Goal: Transaction & Acquisition: Purchase product/service

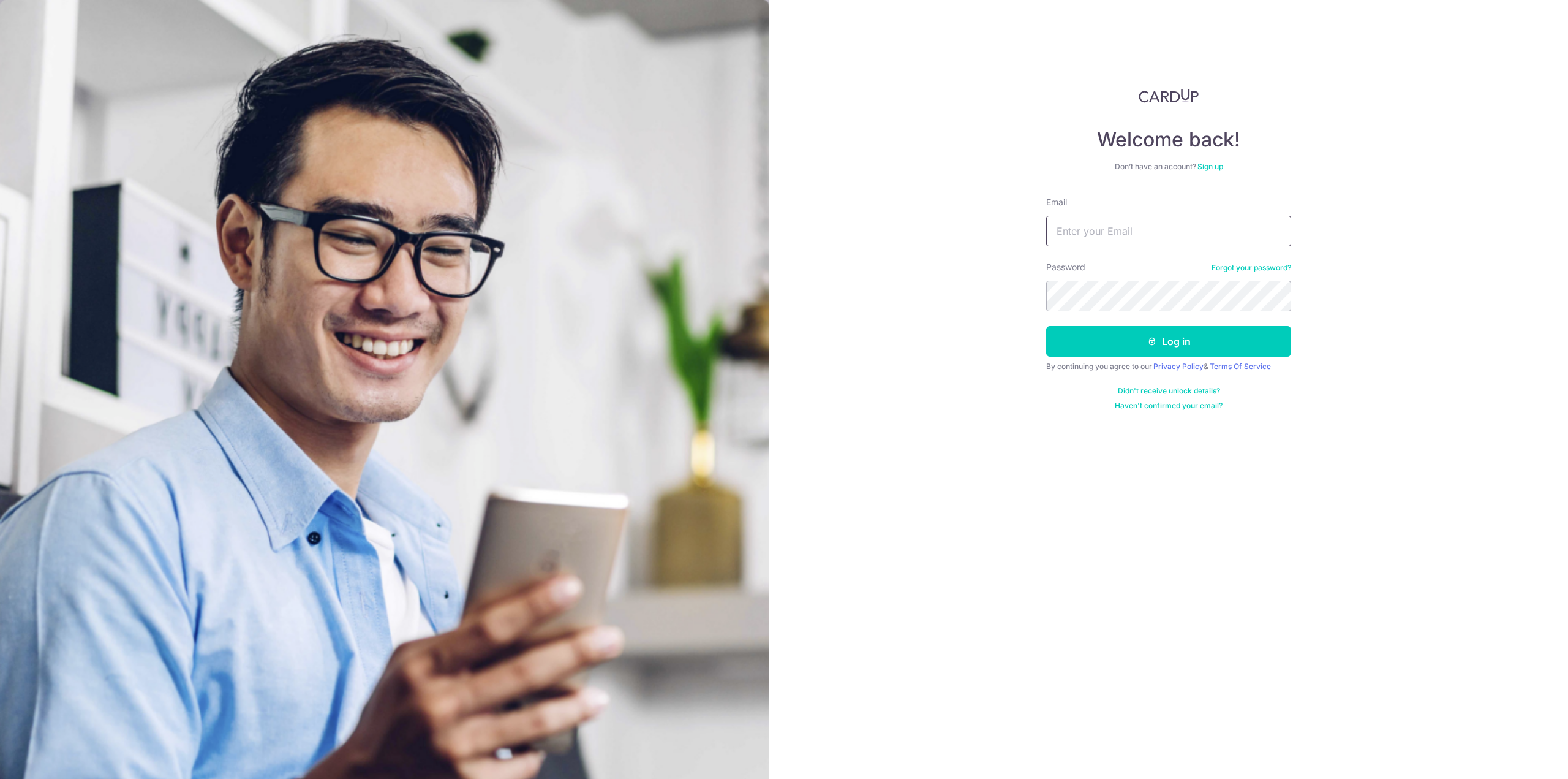
drag, startPoint x: 1138, startPoint y: 225, endPoint x: 1127, endPoint y: 232, distance: 13.0
click at [1138, 225] on input "Email" at bounding box center [1168, 230] width 245 height 30
type input "[PERSON_NAME][EMAIL_ADDRESS][DOMAIN_NAME]"
click at [1046, 326] on button "Log in" at bounding box center [1168, 341] width 245 height 30
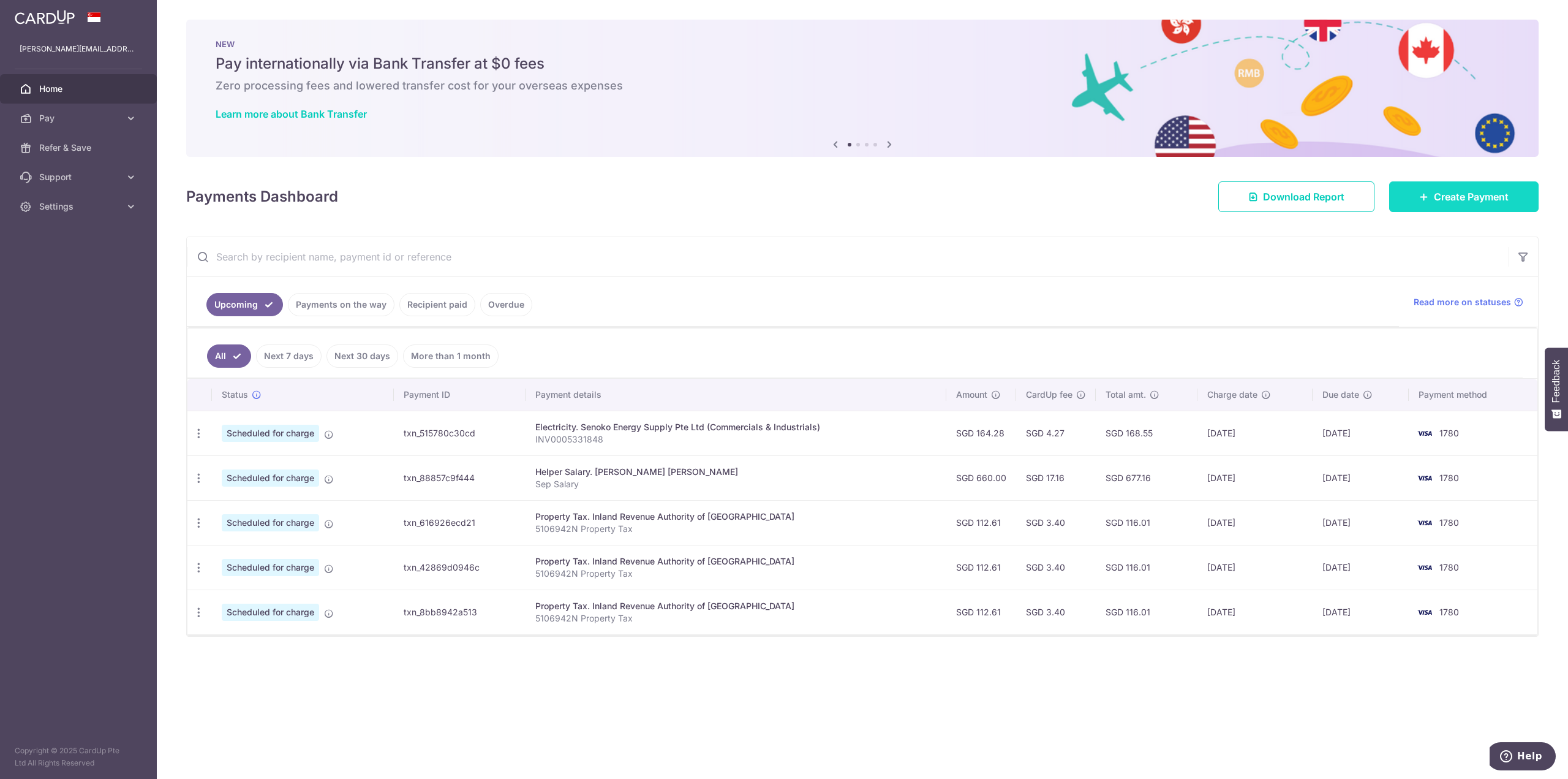
click at [1478, 192] on span "Create Payment" at bounding box center [1471, 197] width 75 height 15
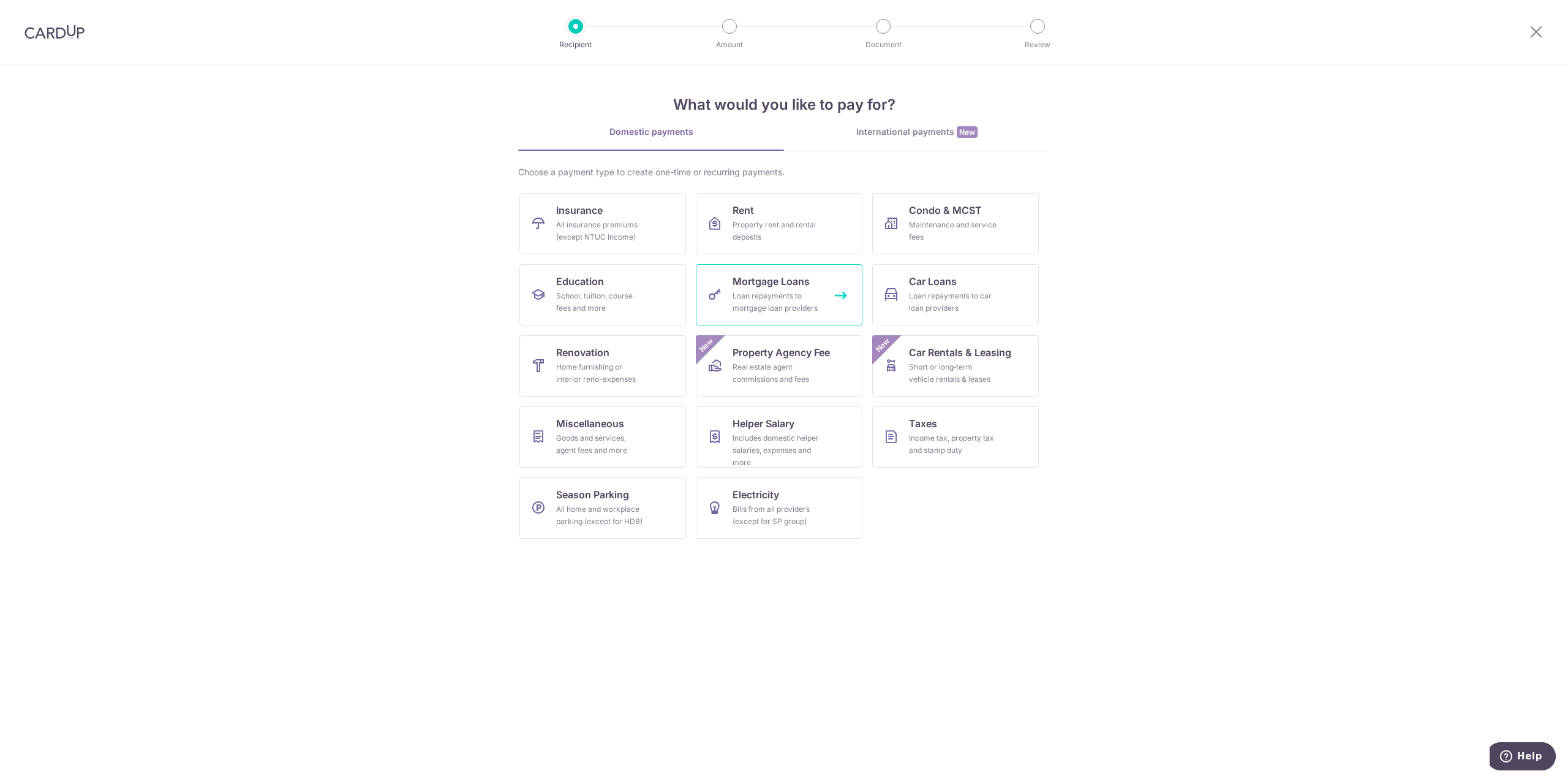
click at [744, 291] on div "Loan repayments to mortgage loan providers" at bounding box center [776, 302] width 88 height 24
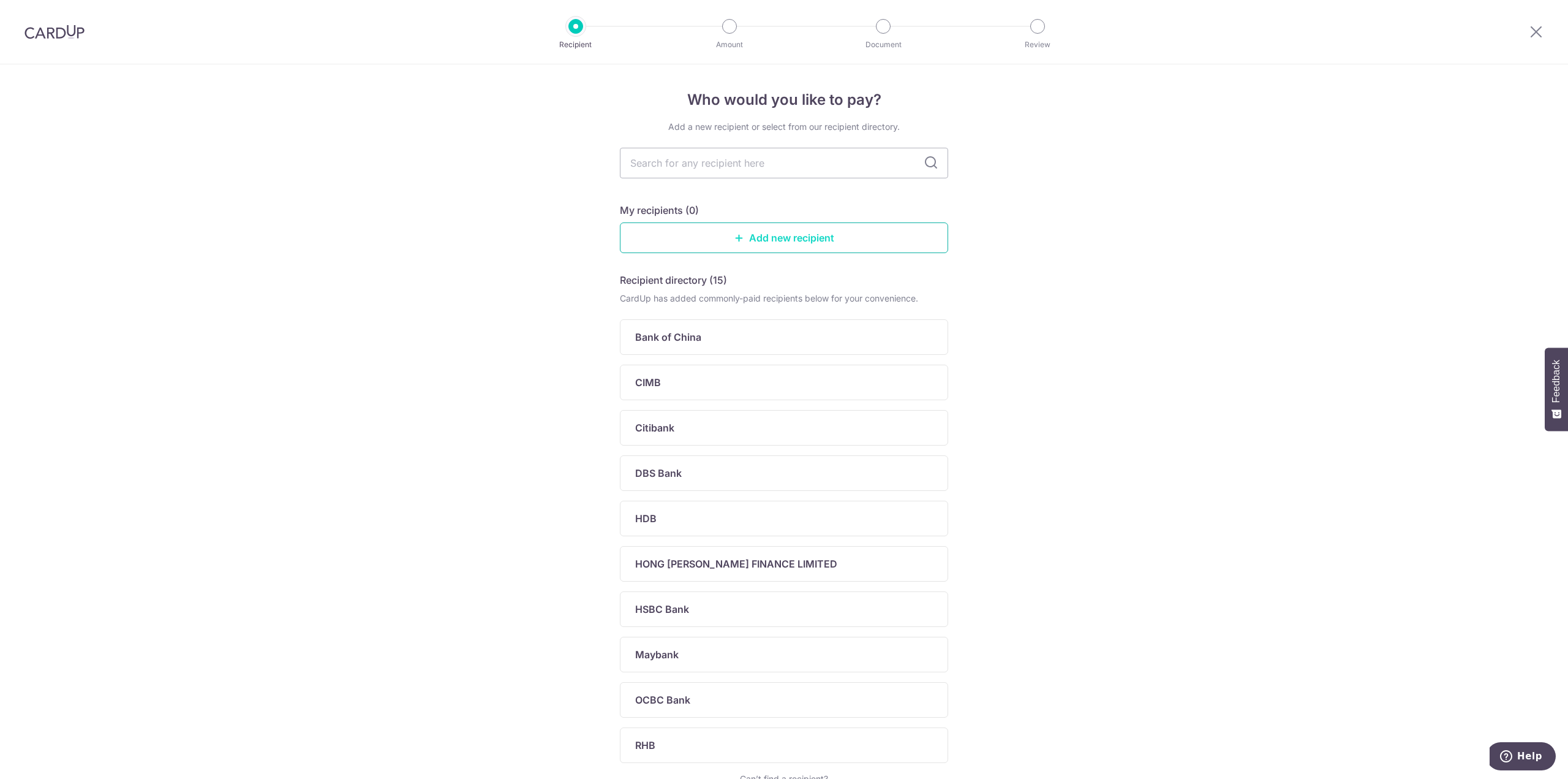
click at [768, 237] on link "Add new recipient" at bounding box center [784, 237] width 328 height 30
click at [144, 194] on div "Who would you like to pay? Add a new recipient or select from our recipient dir…" at bounding box center [784, 476] width 1568 height 825
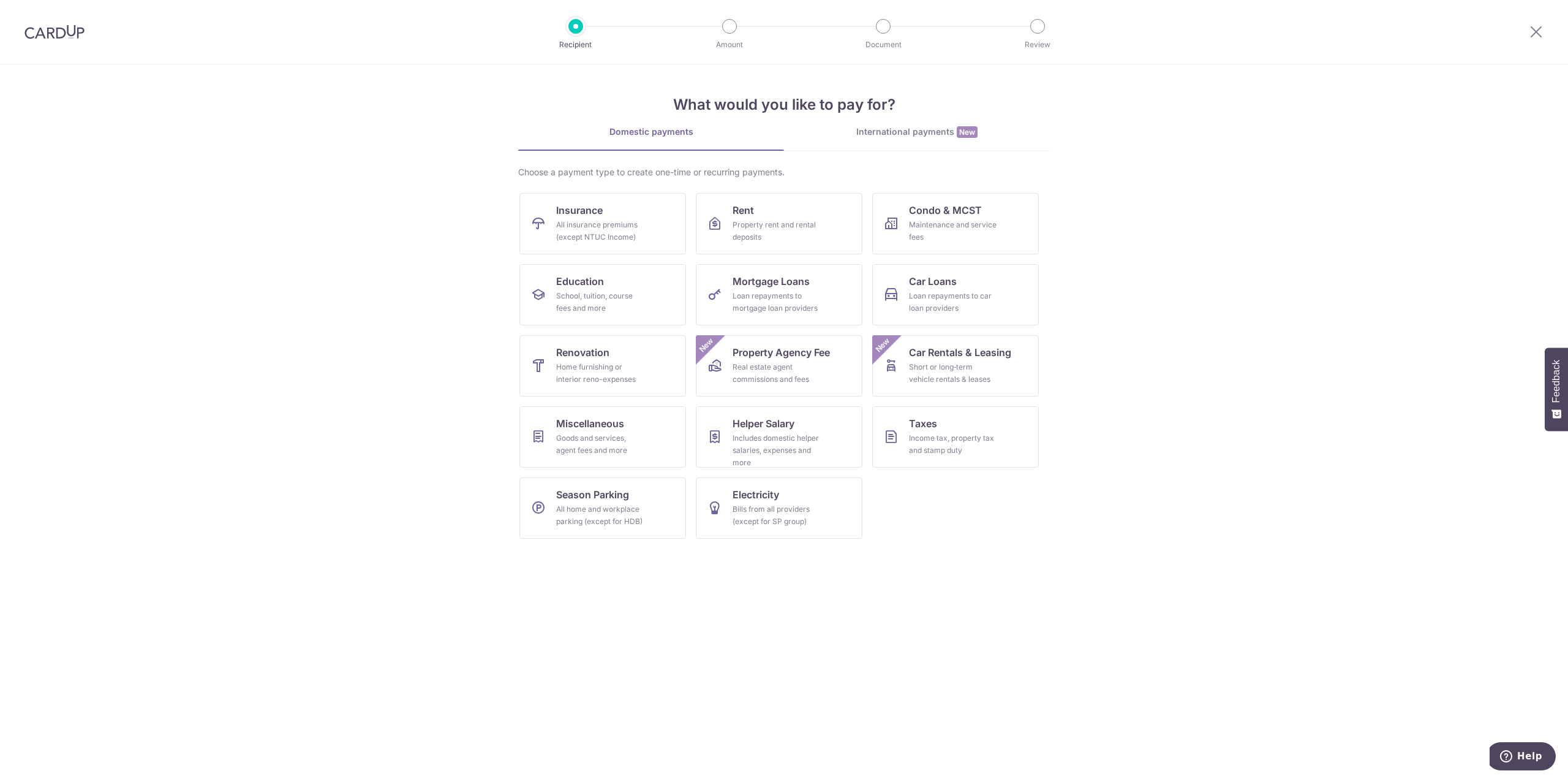
click at [975, 187] on div "Choose a payment type to create one-time or recurring payments. Insurance All i…" at bounding box center [784, 357] width 532 height 382
click at [969, 217] on link "Condo & MCST Maintenance and service fees" at bounding box center [955, 223] width 166 height 61
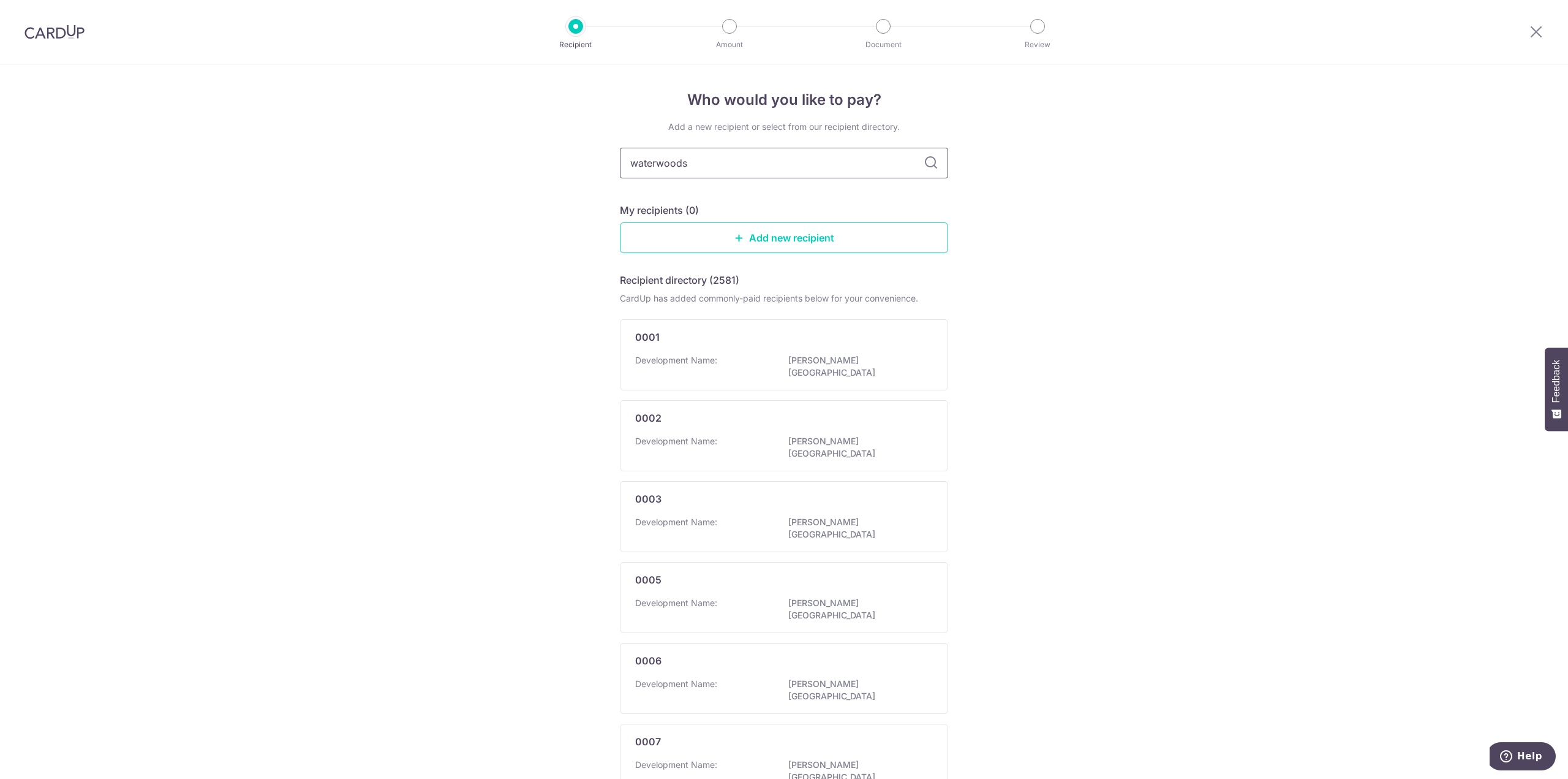
type input "waterwoods"
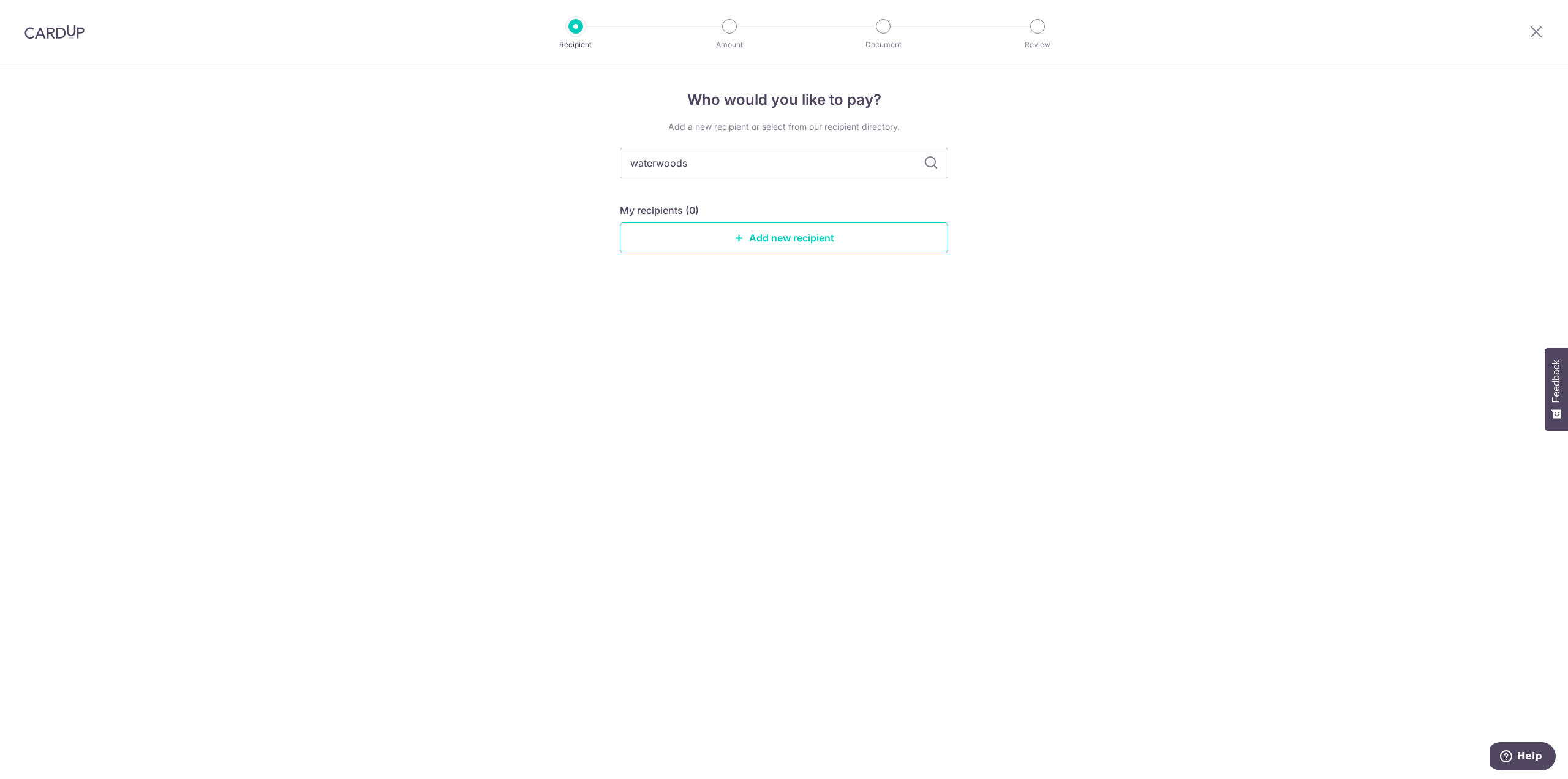
click at [834, 166] on input "waterwoods" at bounding box center [784, 163] width 328 height 30
type input "mcst"
type input "mcst 4339"
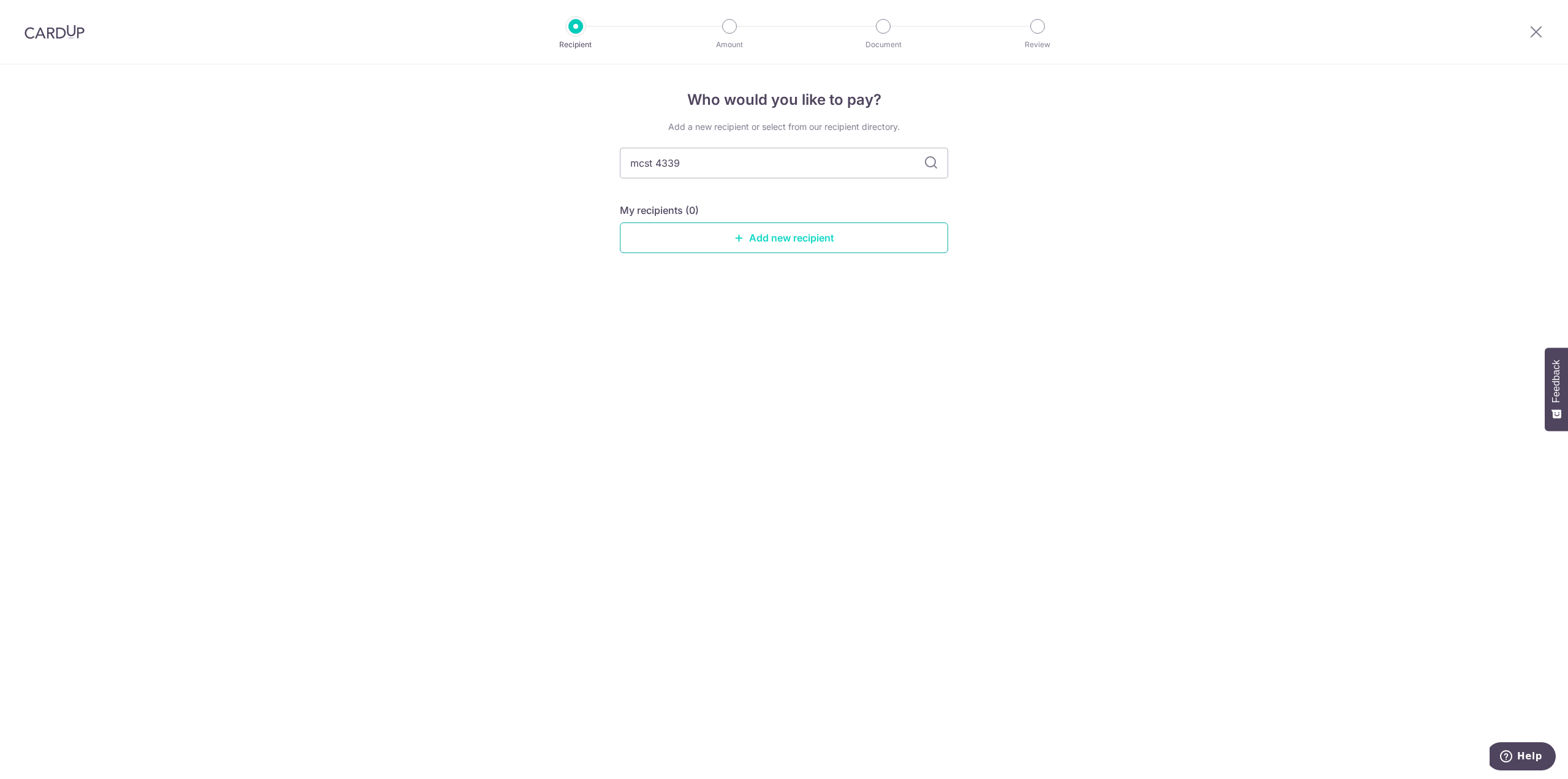
click at [761, 229] on link "Add new recipient" at bounding box center [784, 237] width 328 height 30
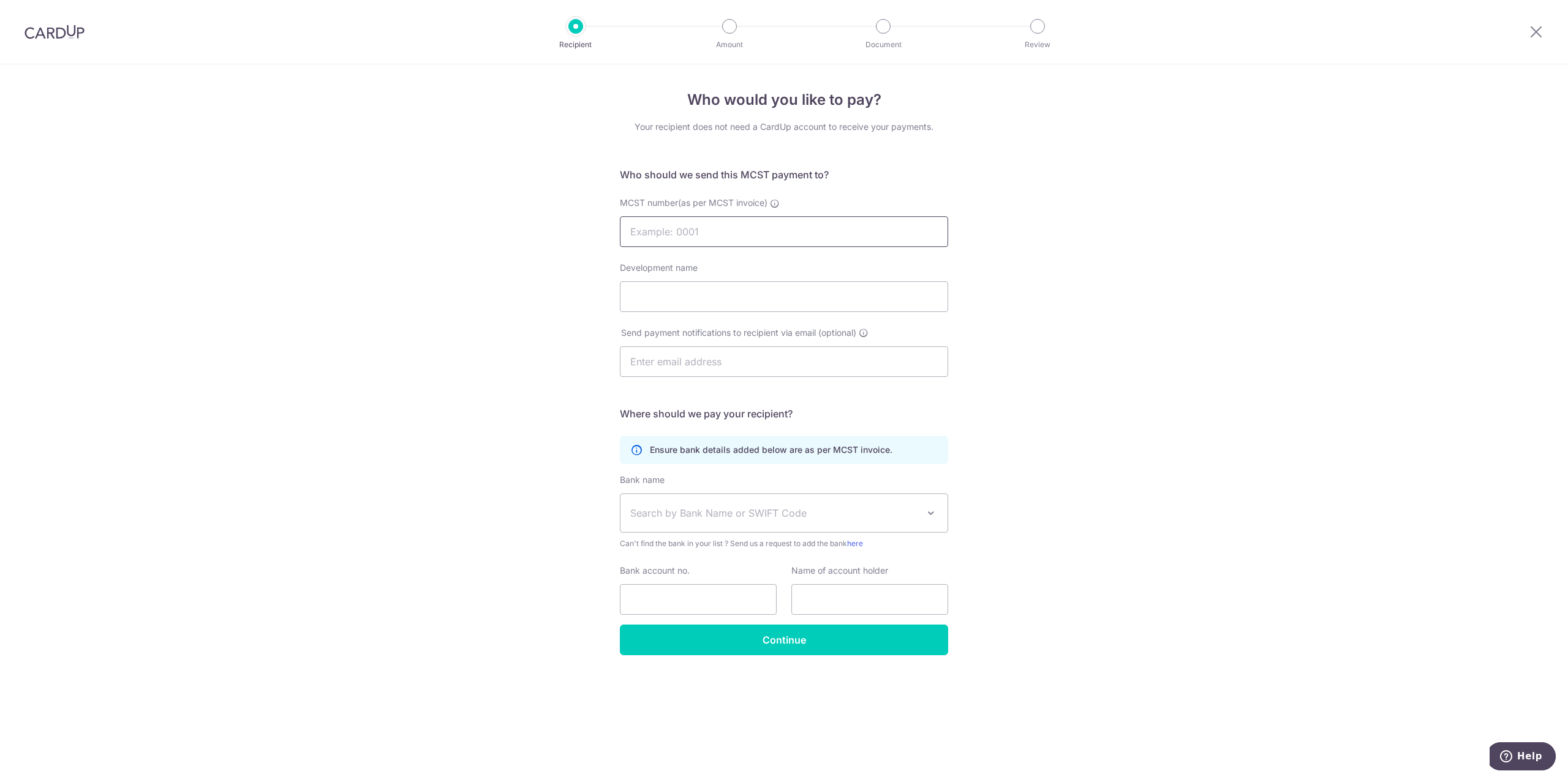
click at [761, 229] on input "MCST number(as per MCST invoice)" at bounding box center [784, 231] width 328 height 30
type input "M"
type input "4339"
click at [722, 290] on input "Development name" at bounding box center [784, 296] width 328 height 30
type input "Landsfield Property Consultants Pte Ltd"
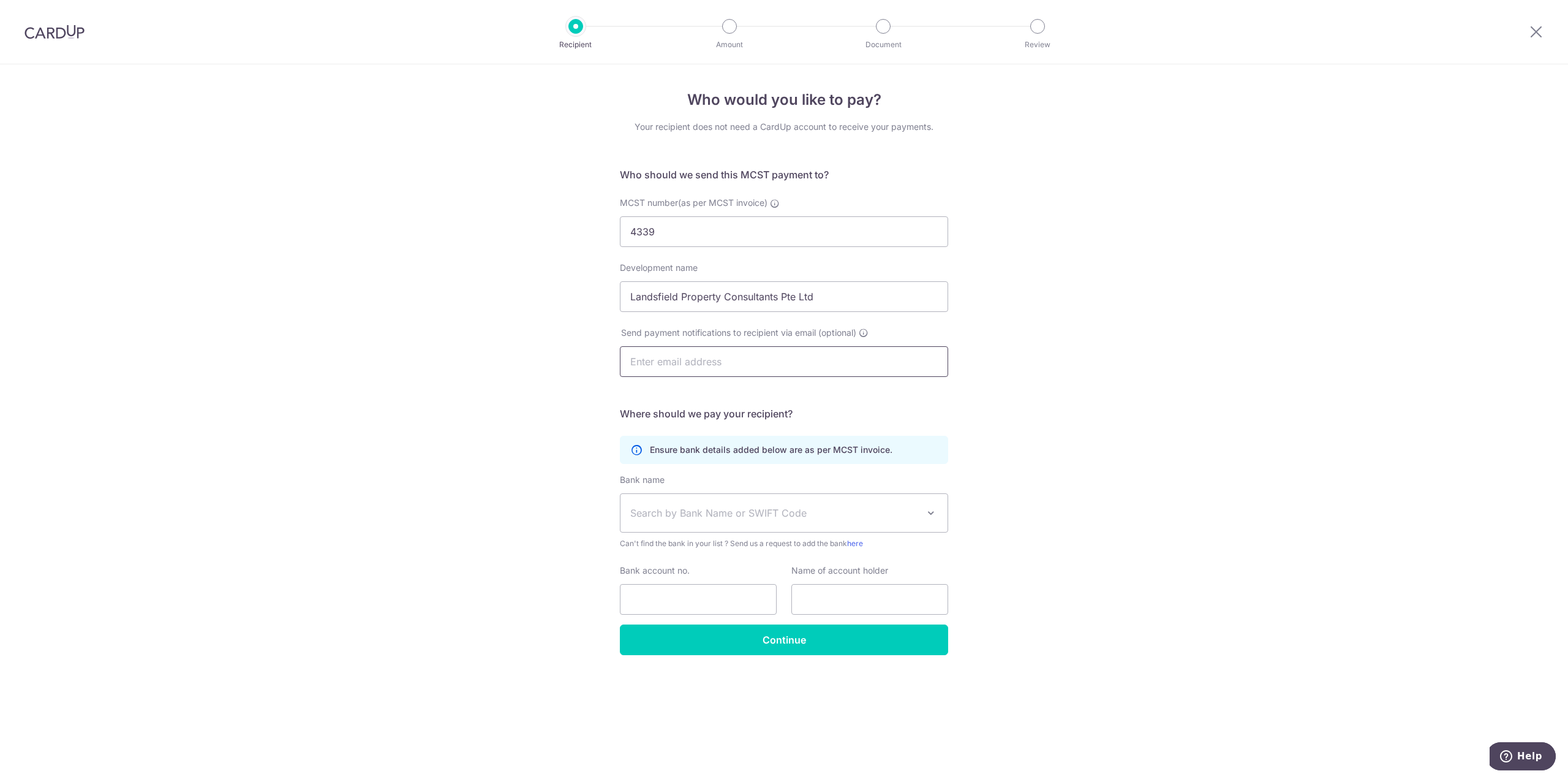
click at [911, 366] on input "text" at bounding box center [784, 361] width 328 height 30
type input "jimmy.han2008@gmail.com"
click at [1070, 487] on div "Who would you like to pay? Your recipient does not need a CardUp account to rec…" at bounding box center [784, 422] width 1568 height 715
click at [936, 523] on span "Search by Bank Name or SWIFT Code" at bounding box center [784, 512] width 327 height 38
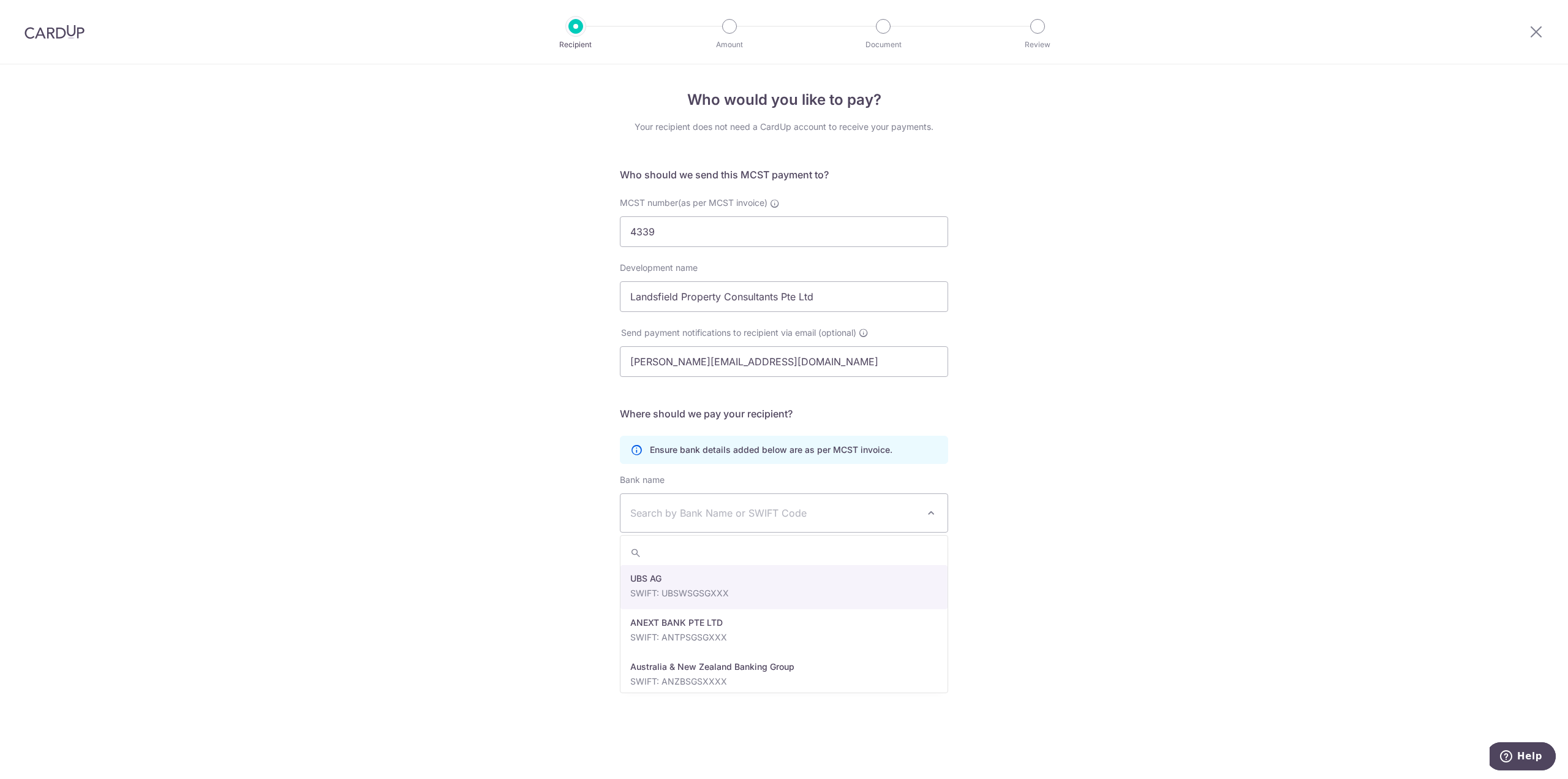
click at [1187, 590] on div "Who would you like to pay? Your recipient does not need a CardUp account to rec…" at bounding box center [784, 422] width 1568 height 715
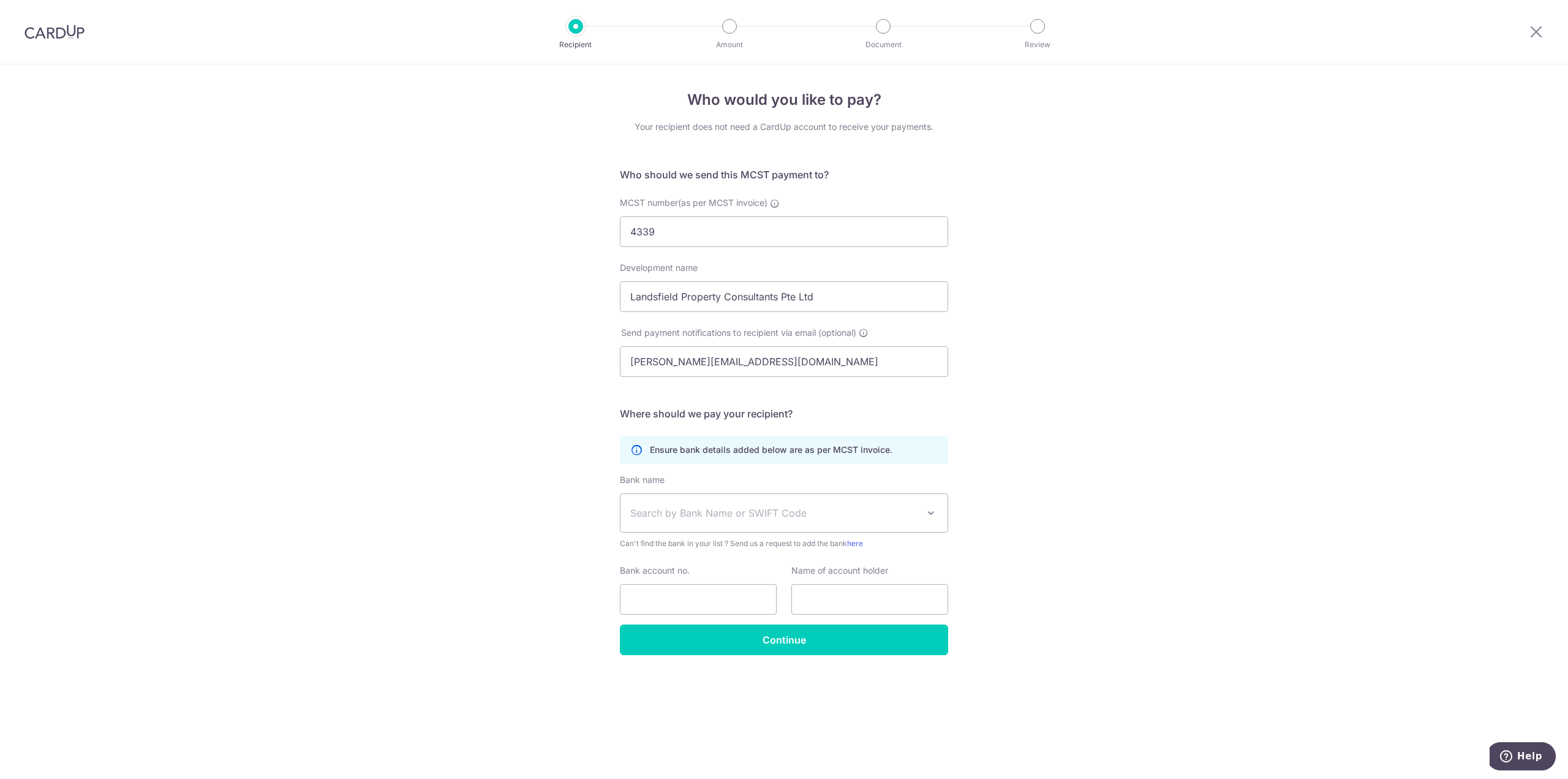
drag, startPoint x: 87, startPoint y: 173, endPoint x: 134, endPoint y: 173, distance: 47.0
click at [87, 173] on div "Who would you like to pay? Your recipient does not need a CardUp account to rec…" at bounding box center [784, 422] width 1568 height 715
click at [1015, 524] on div "Who would you like to pay? Your recipient does not need a CardUp account to rec…" at bounding box center [784, 422] width 1568 height 715
click at [873, 656] on div "Who would you like to pay? Your recipient does not need a CardUp account to rec…" at bounding box center [784, 422] width 1568 height 715
click at [850, 650] on input "Continue" at bounding box center [784, 639] width 328 height 30
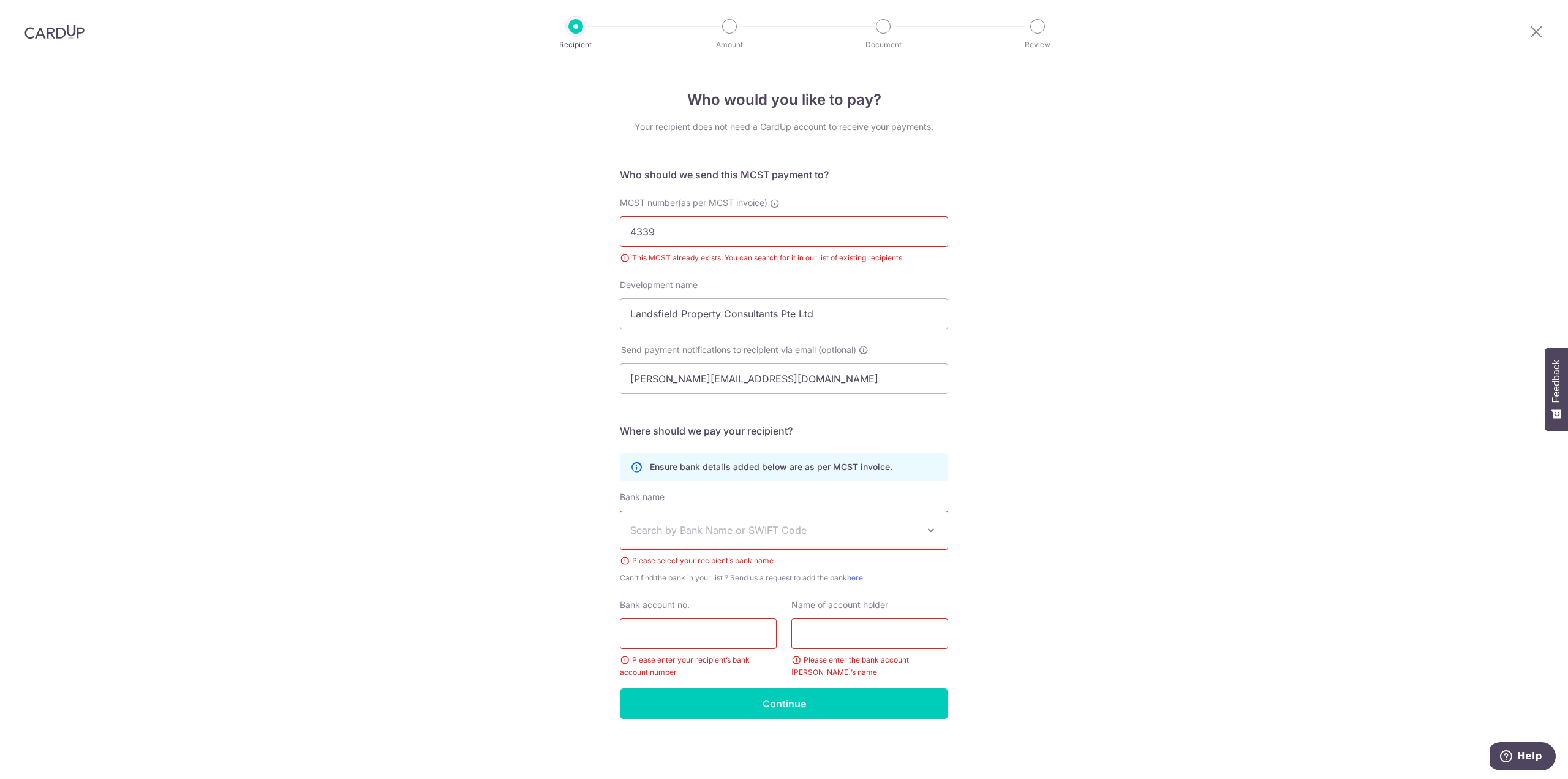
click at [805, 544] on span "Search by Bank Name or SWIFT Code" at bounding box center [784, 530] width 327 height 38
type input "uob"
select select "18"
click at [746, 633] on input "Bank account no." at bounding box center [698, 633] width 157 height 30
type input "4513052728"
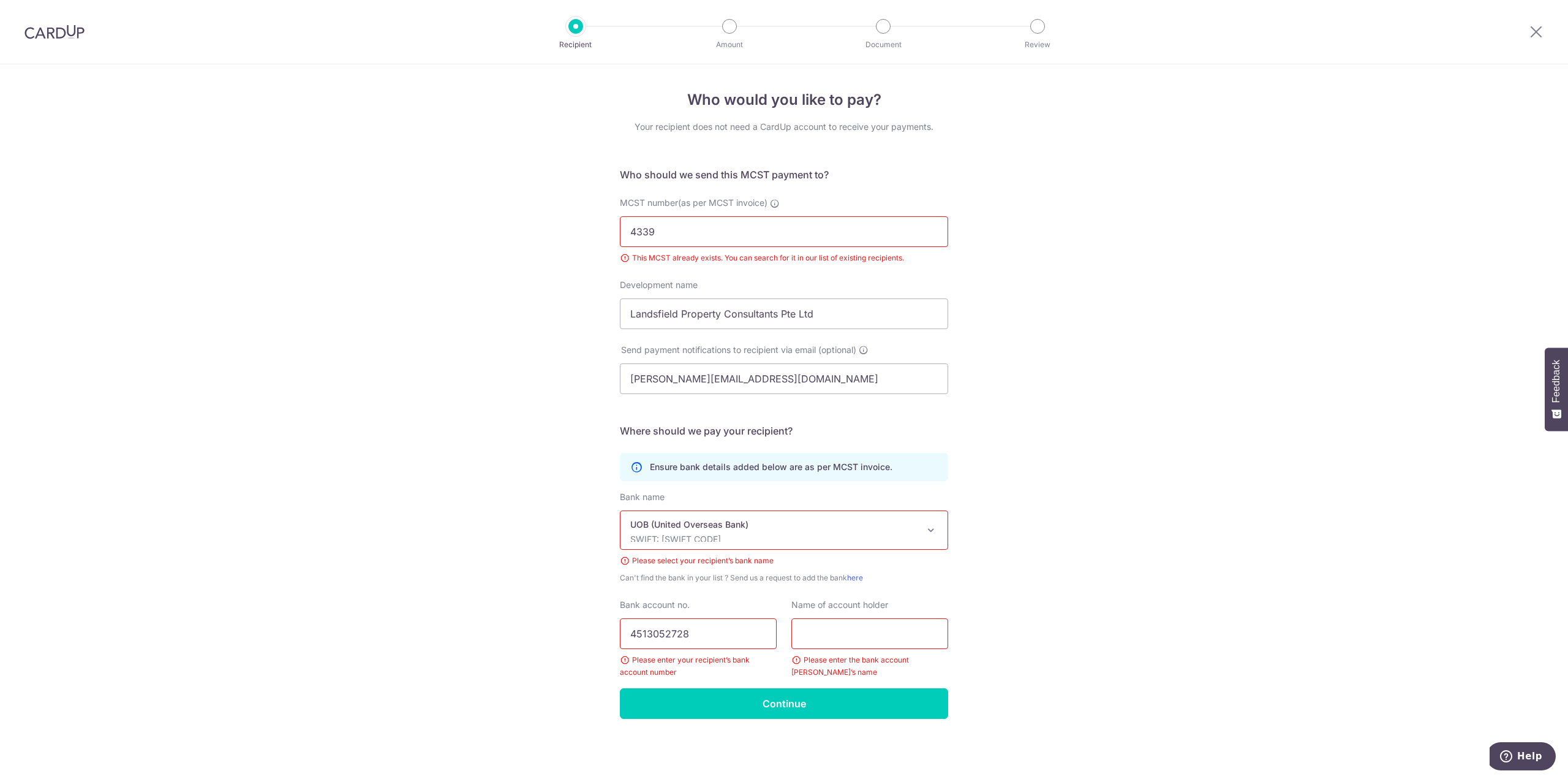
click at [1135, 640] on div "Who would you like to pay? Your recipient does not need a CardUp account to rec…" at bounding box center [784, 422] width 1568 height 715
click at [695, 628] on input "4513052728" at bounding box center [698, 633] width 157 height 30
click at [850, 637] on input "text" at bounding box center [870, 633] width 157 height 30
type input "MCST No. 4339"
click at [1243, 570] on div "Who would you like to pay? Your recipient does not need a CardUp account to rec…" at bounding box center [784, 422] width 1568 height 715
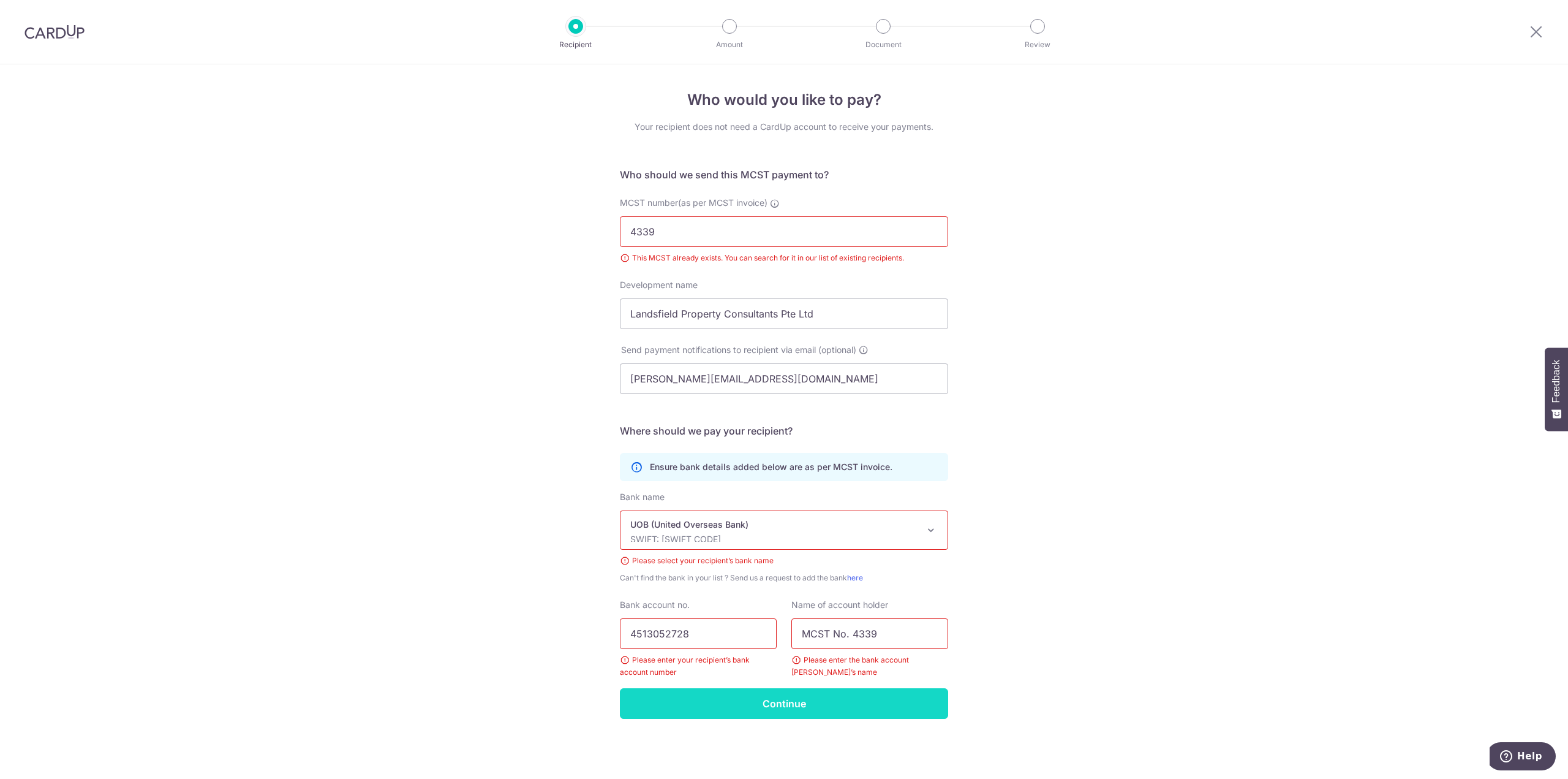
click at [930, 703] on input "Continue" at bounding box center [784, 703] width 328 height 30
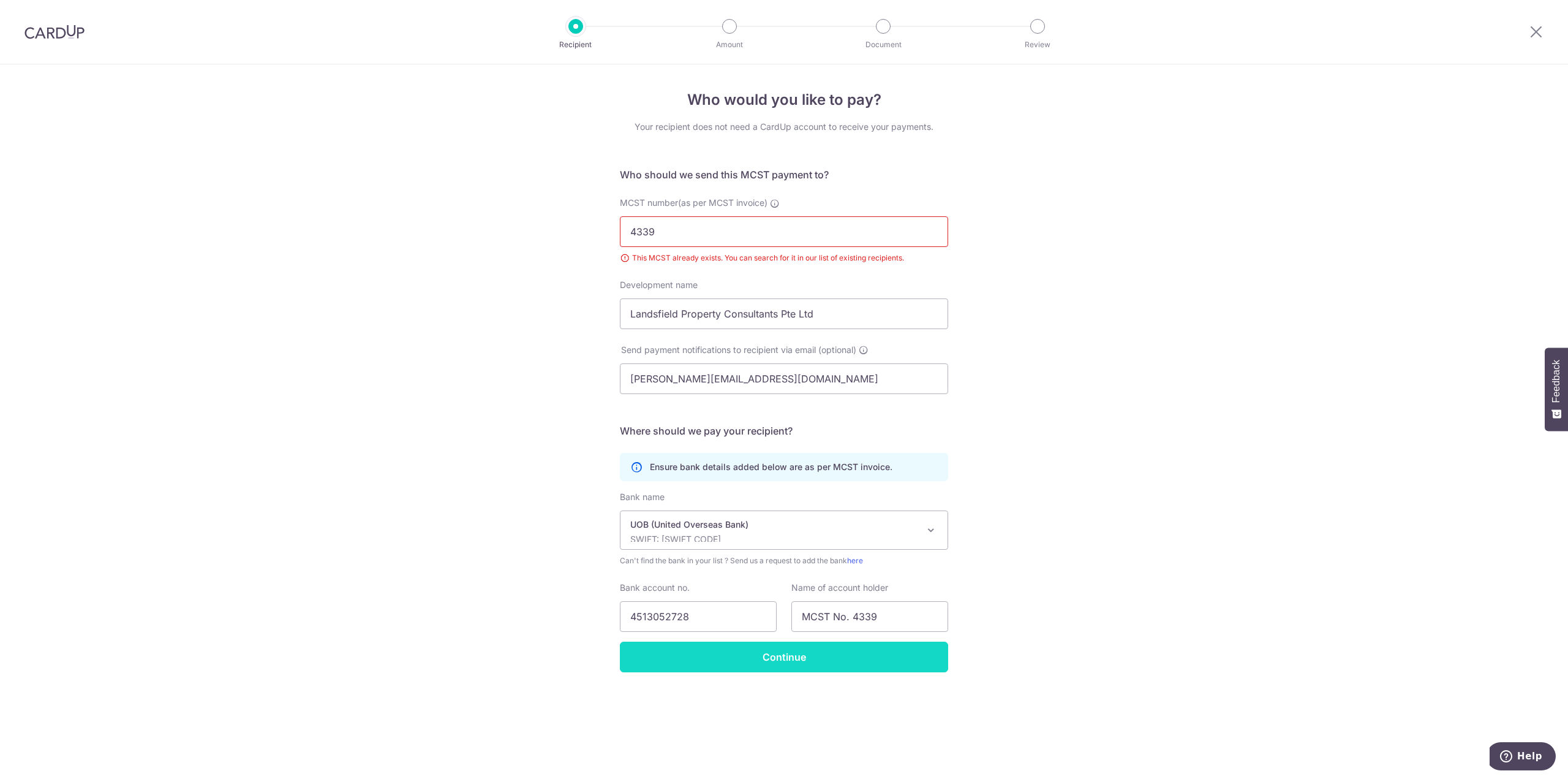
click at [915, 663] on input "Continue" at bounding box center [784, 656] width 328 height 30
click at [684, 195] on form "Who should we send this MCST payment to? MCST number(as per MCST invoice) 4339 …" at bounding box center [784, 419] width 328 height 505
click at [680, 284] on label "Development name" at bounding box center [658, 285] width 78 height 13
click at [680, 298] on input "Landsfield Property Consultants Pte Ltd" at bounding box center [784, 313] width 328 height 30
click at [587, 86] on div "Who would you like to pay? Your recipient does not need a CardUp account to rec…" at bounding box center [784, 422] width 1568 height 715
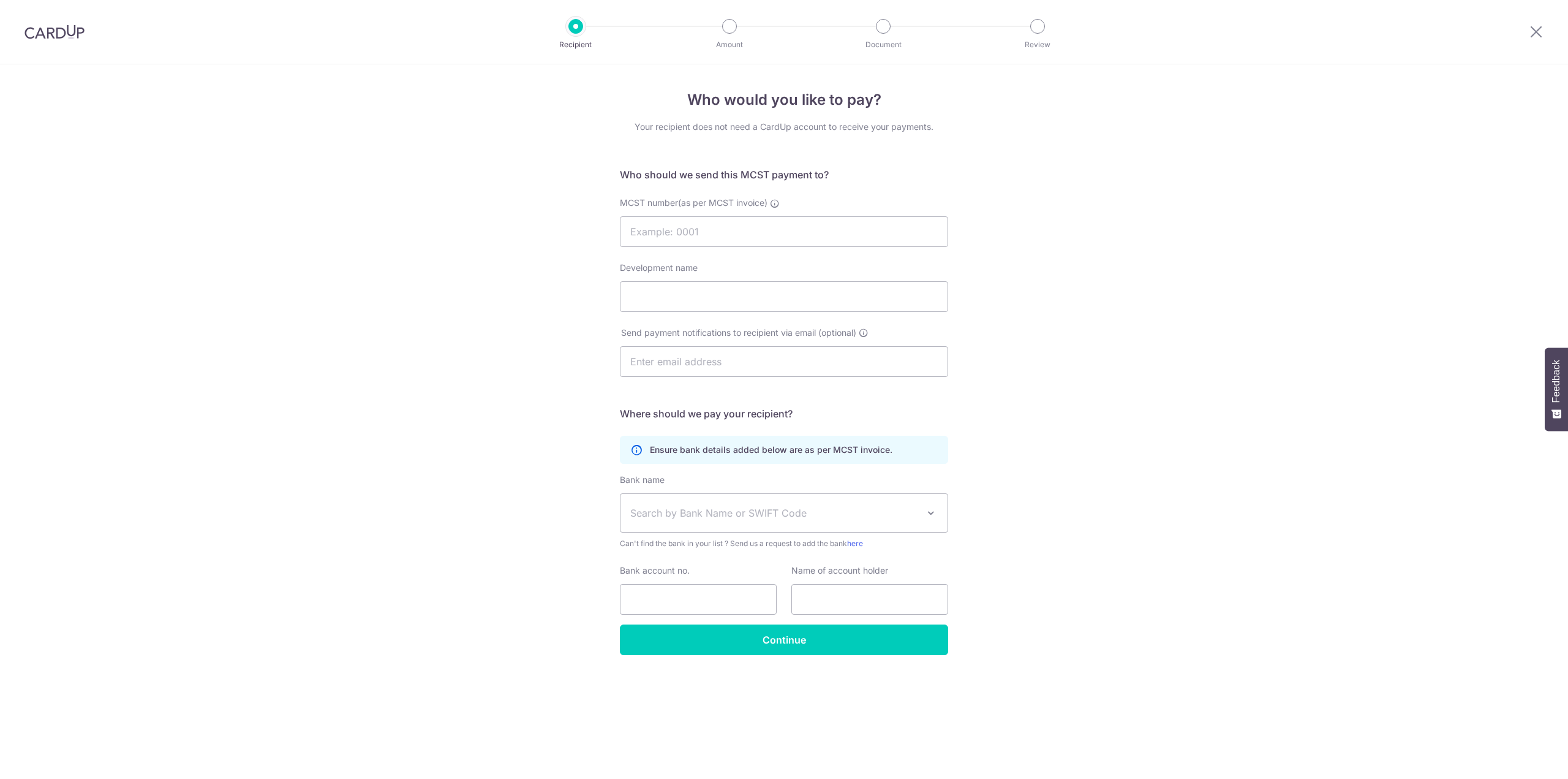
select select "18"
click at [55, 37] on img at bounding box center [54, 32] width 60 height 15
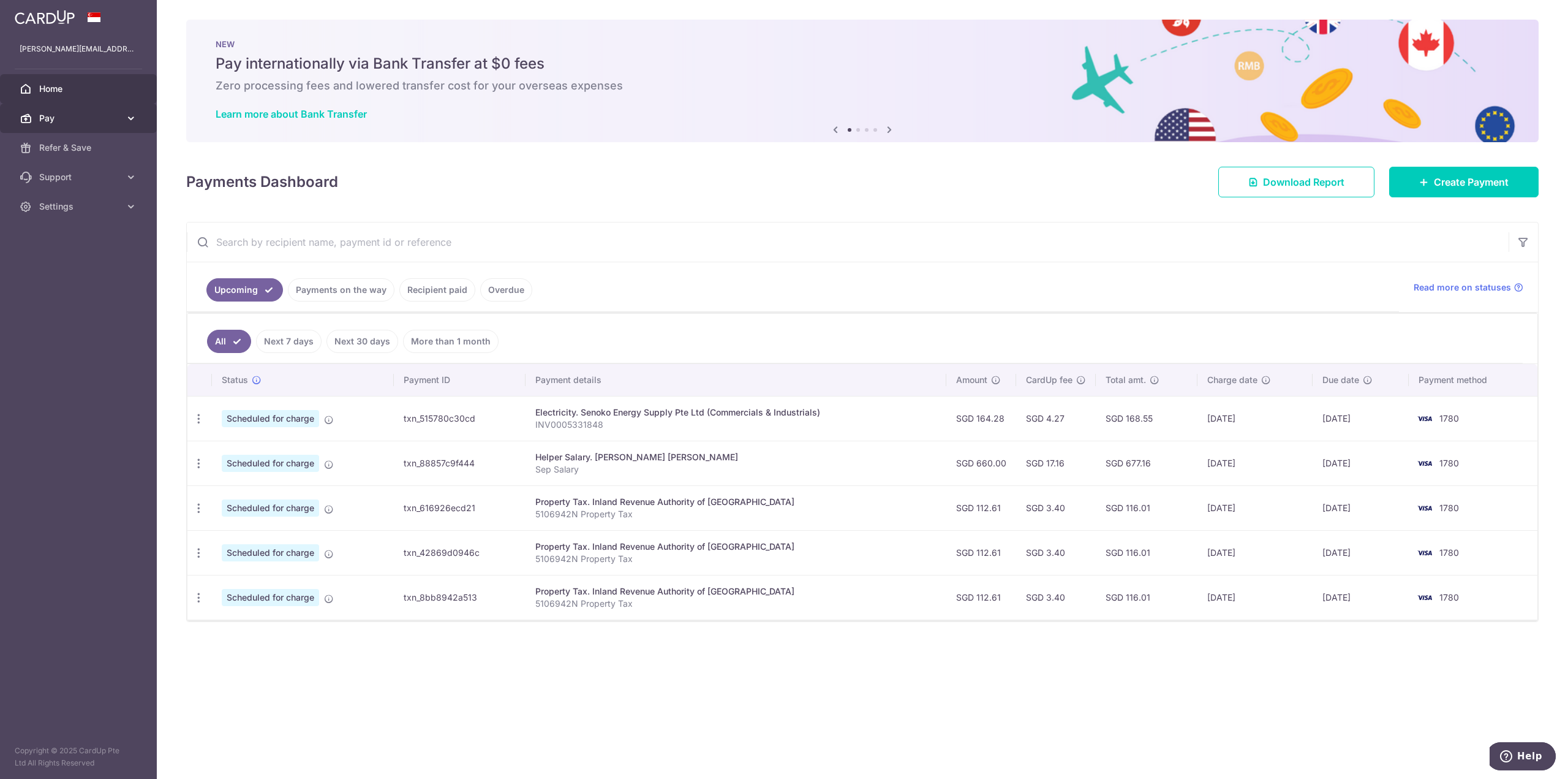
click at [94, 121] on span "Pay" at bounding box center [79, 118] width 81 height 13
click at [105, 153] on span "Payments" at bounding box center [79, 147] width 81 height 13
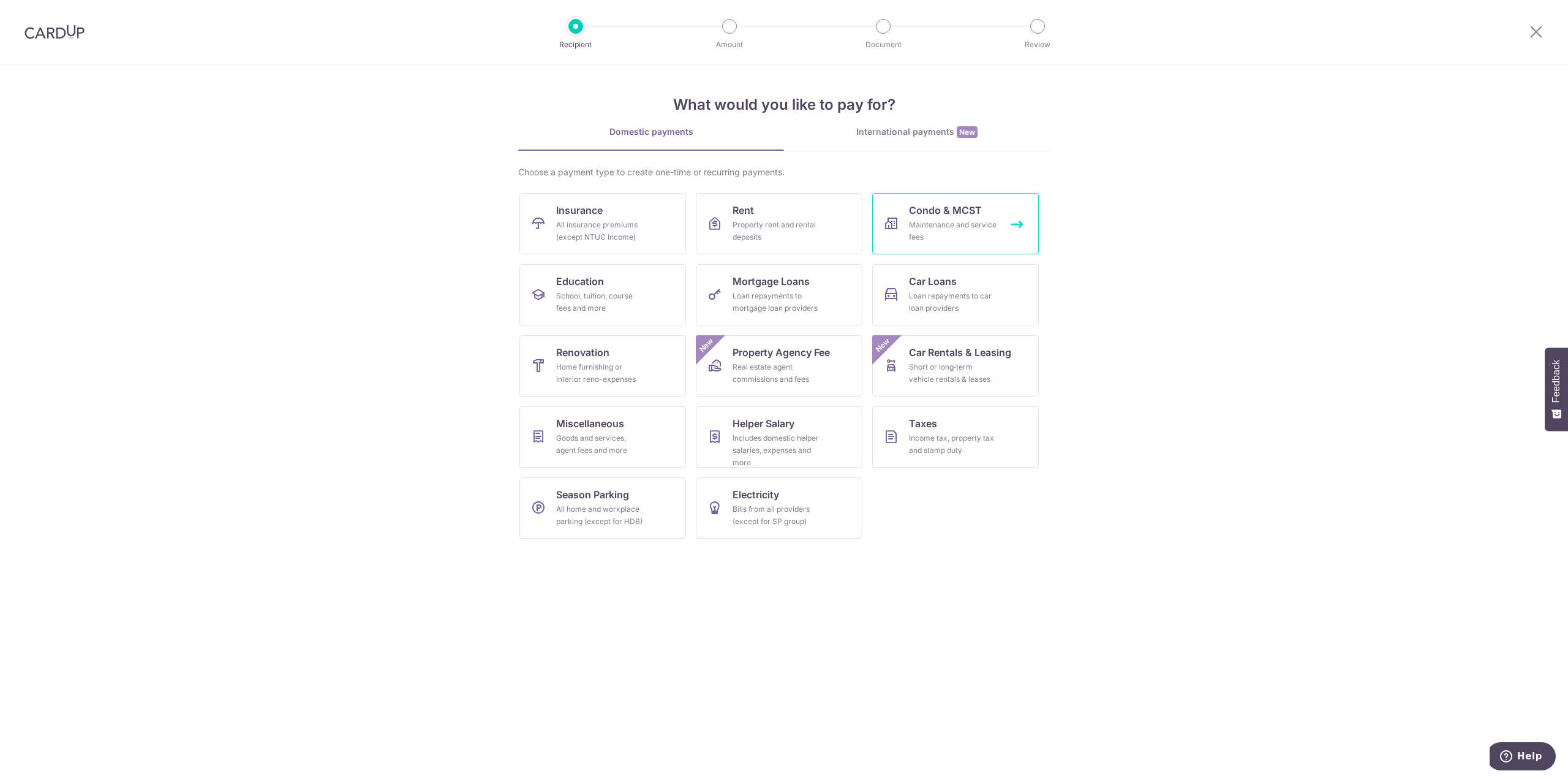
click at [939, 240] on div "Maintenance and service fees" at bounding box center [953, 231] width 88 height 24
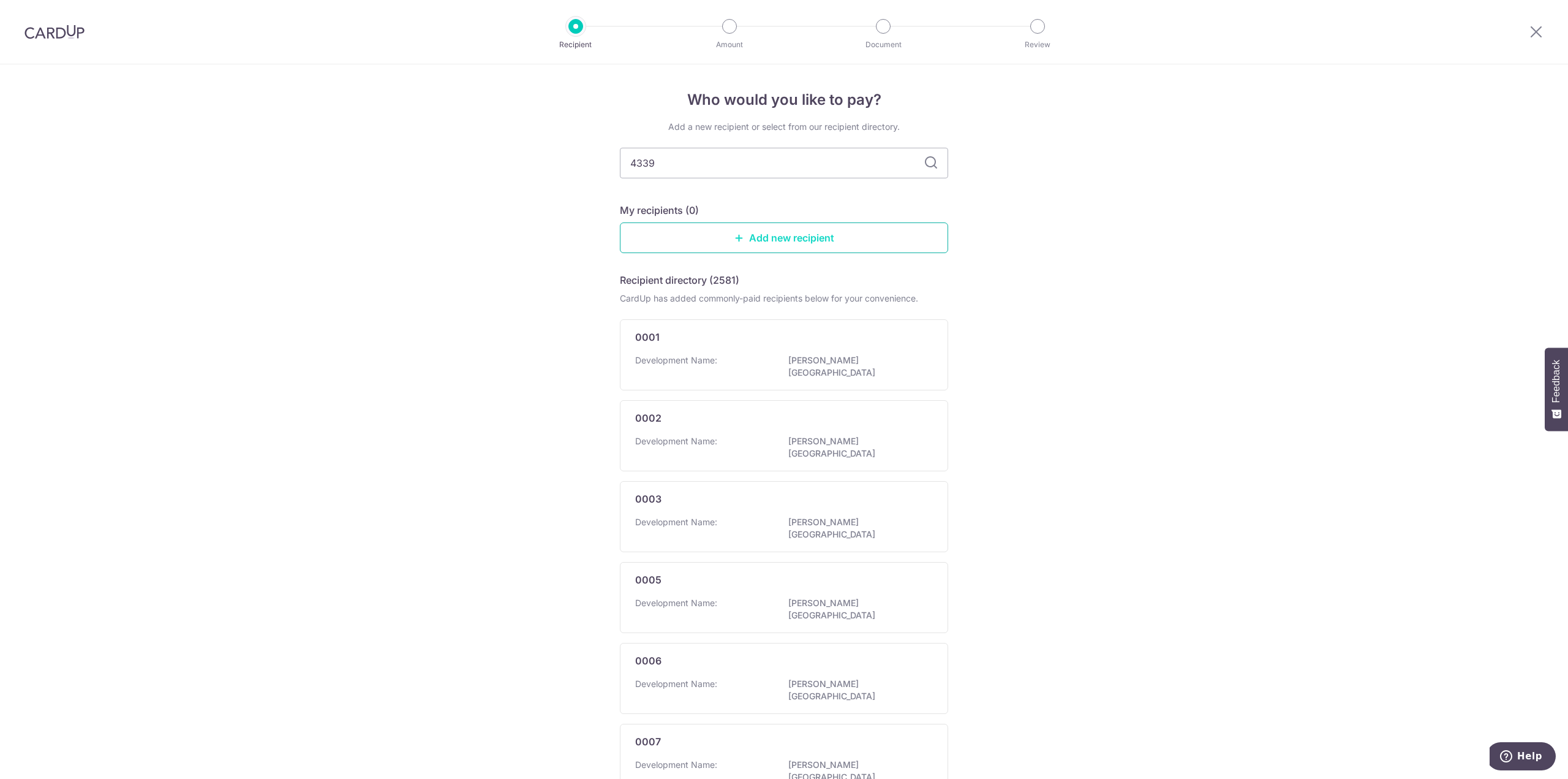
type input "4339"
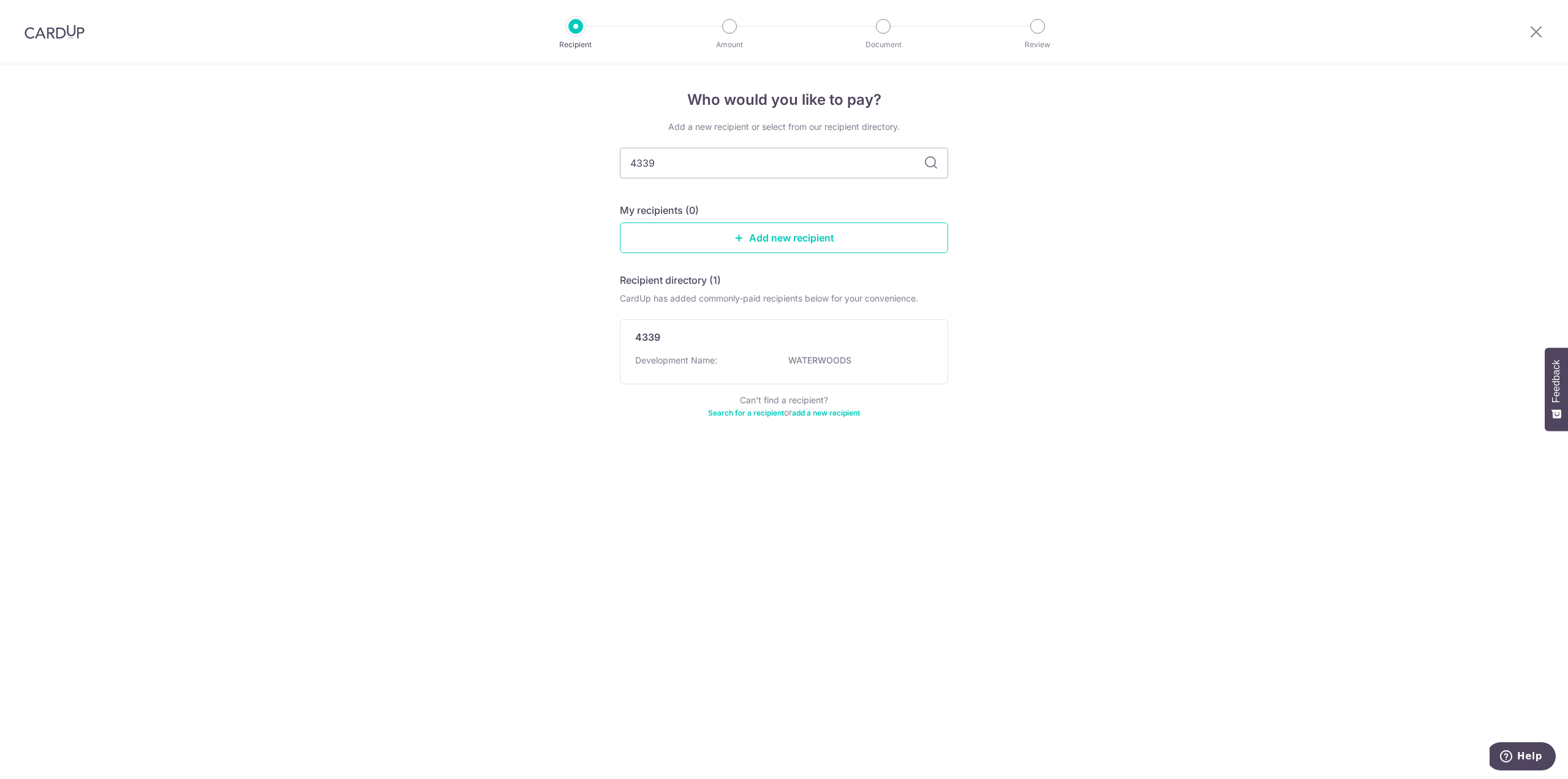
click at [796, 386] on div "Recipient directory (1) CardUp has added commonly-paid recipients below for you…" at bounding box center [784, 345] width 328 height 146
click at [792, 355] on p "WATERWOODS" at bounding box center [856, 360] width 137 height 13
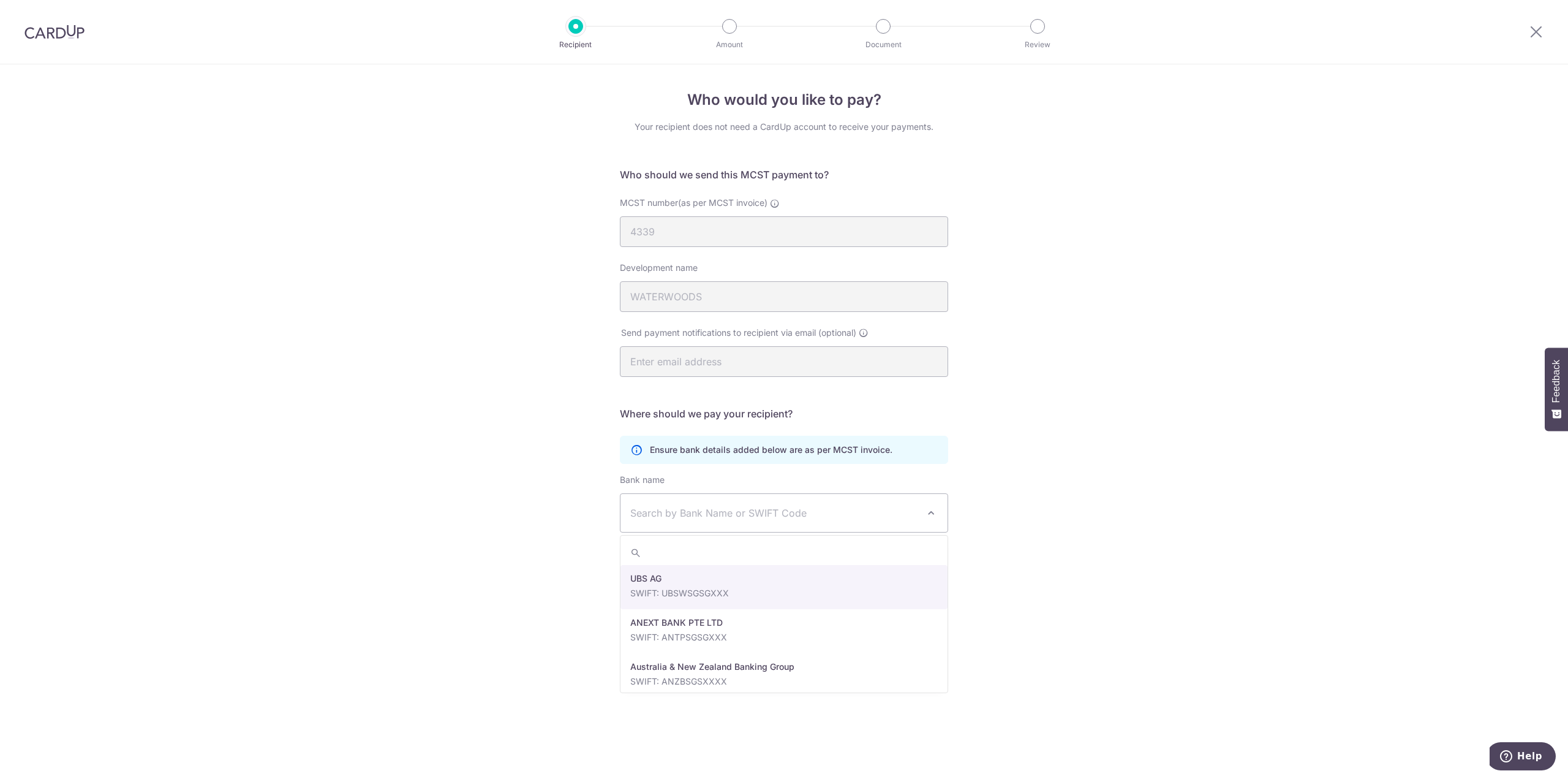
click at [845, 516] on span "Search by Bank Name or SWIFT Code" at bounding box center [774, 513] width 288 height 15
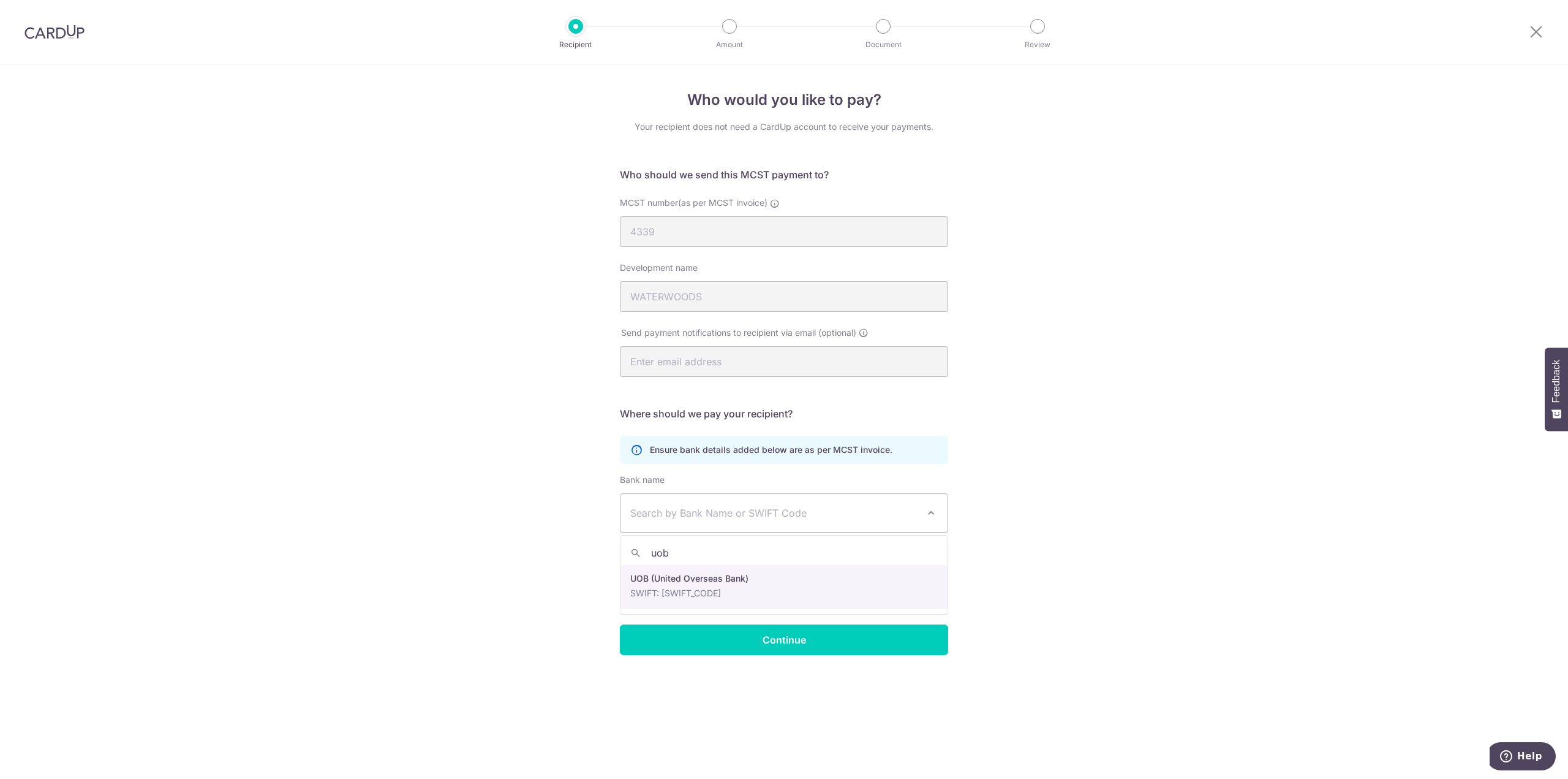
type input "uob"
select select "18"
click at [732, 598] on input "Bank account no." at bounding box center [698, 598] width 157 height 30
type input "4513052728"
click at [826, 607] on input "text" at bounding box center [870, 598] width 157 height 30
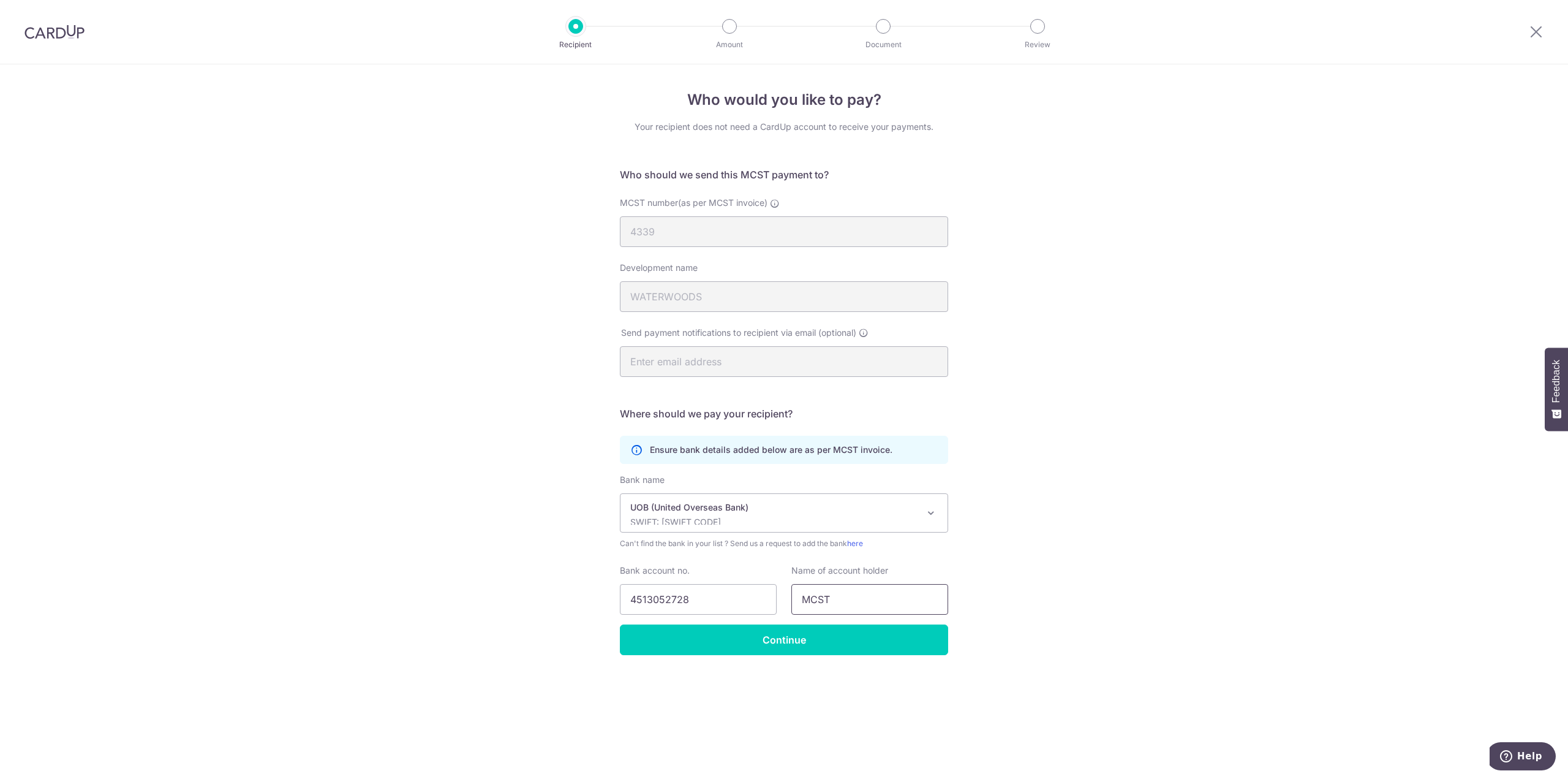
type input "MCST No. 4339"
click at [865, 649] on input "Continue" at bounding box center [784, 639] width 328 height 30
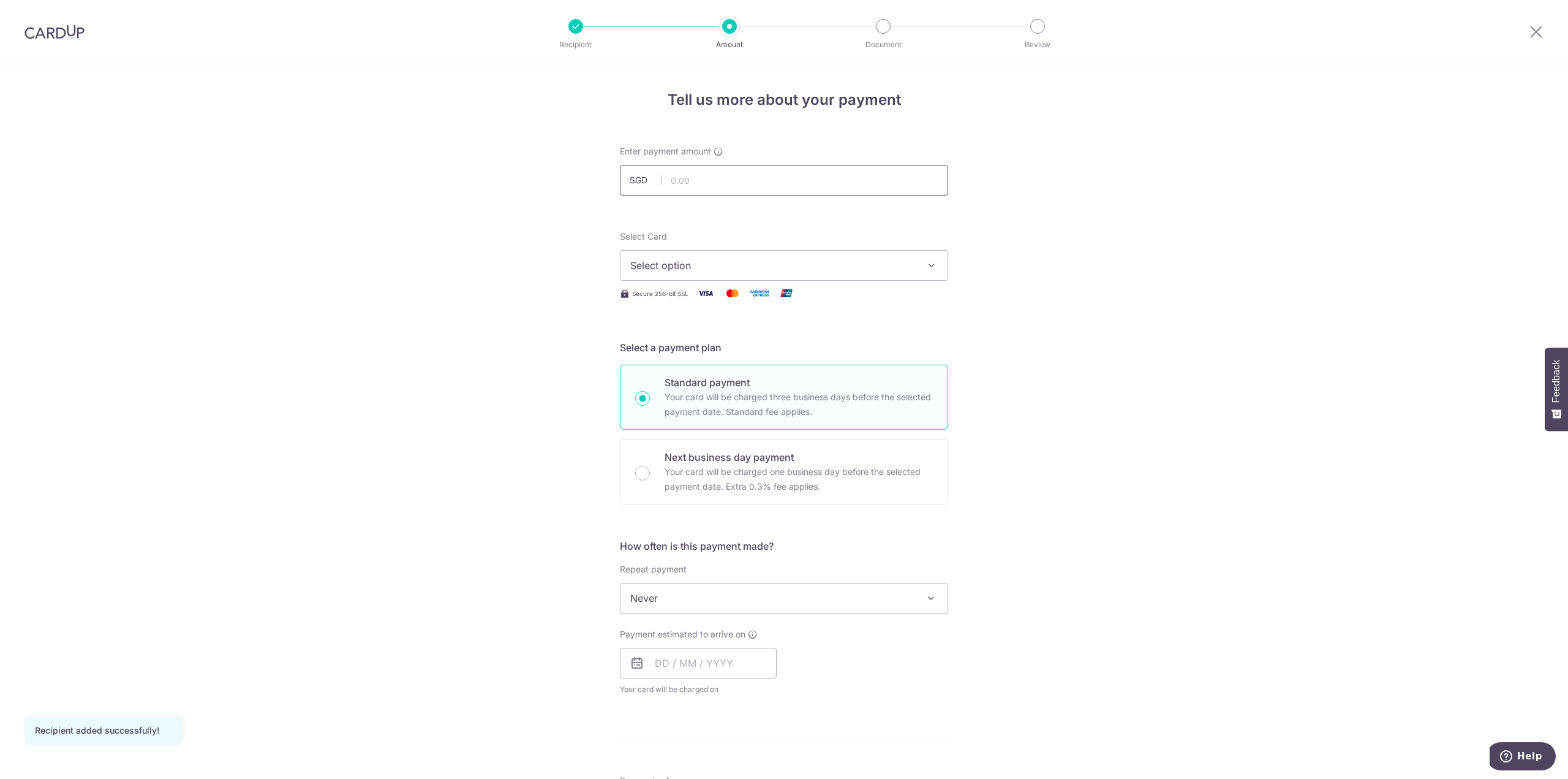
click at [729, 172] on input "text" at bounding box center [784, 180] width 328 height 30
type input "1,167.40"
click at [1021, 215] on div "Tell us more about your payment Enter payment amount SGD 1,167.40 1167.40 Recip…" at bounding box center [784, 618] width 1568 height 1108
click at [882, 260] on span "Select option" at bounding box center [773, 266] width 285 height 15
drag, startPoint x: 779, startPoint y: 345, endPoint x: 817, endPoint y: 346, distance: 38.0
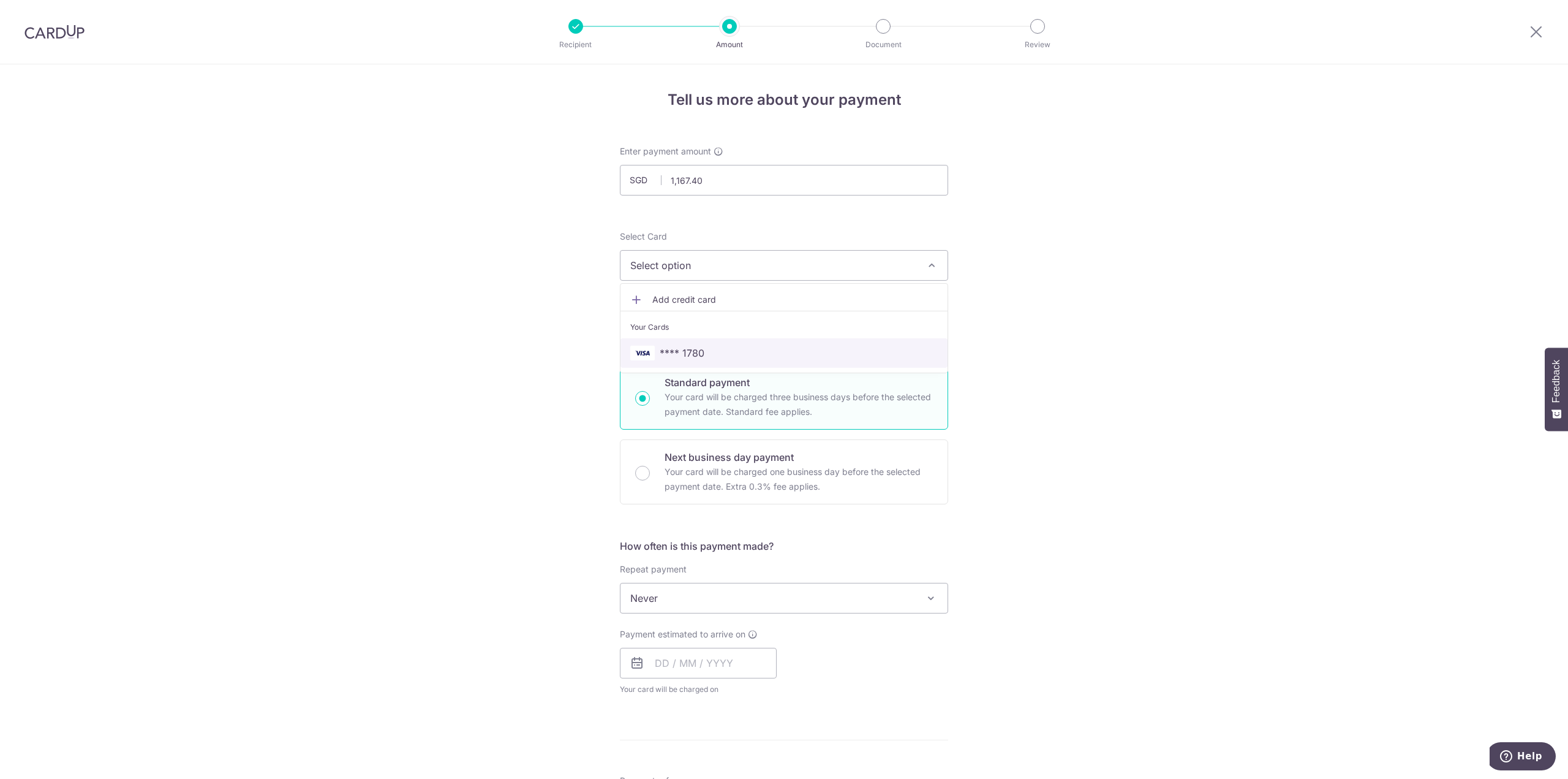
click at [780, 344] on link "**** 1780" at bounding box center [784, 353] width 327 height 30
click at [1016, 345] on div "Tell us more about your payment Enter payment amount SGD 1,167.40 1167.40 Recip…" at bounding box center [784, 618] width 1568 height 1108
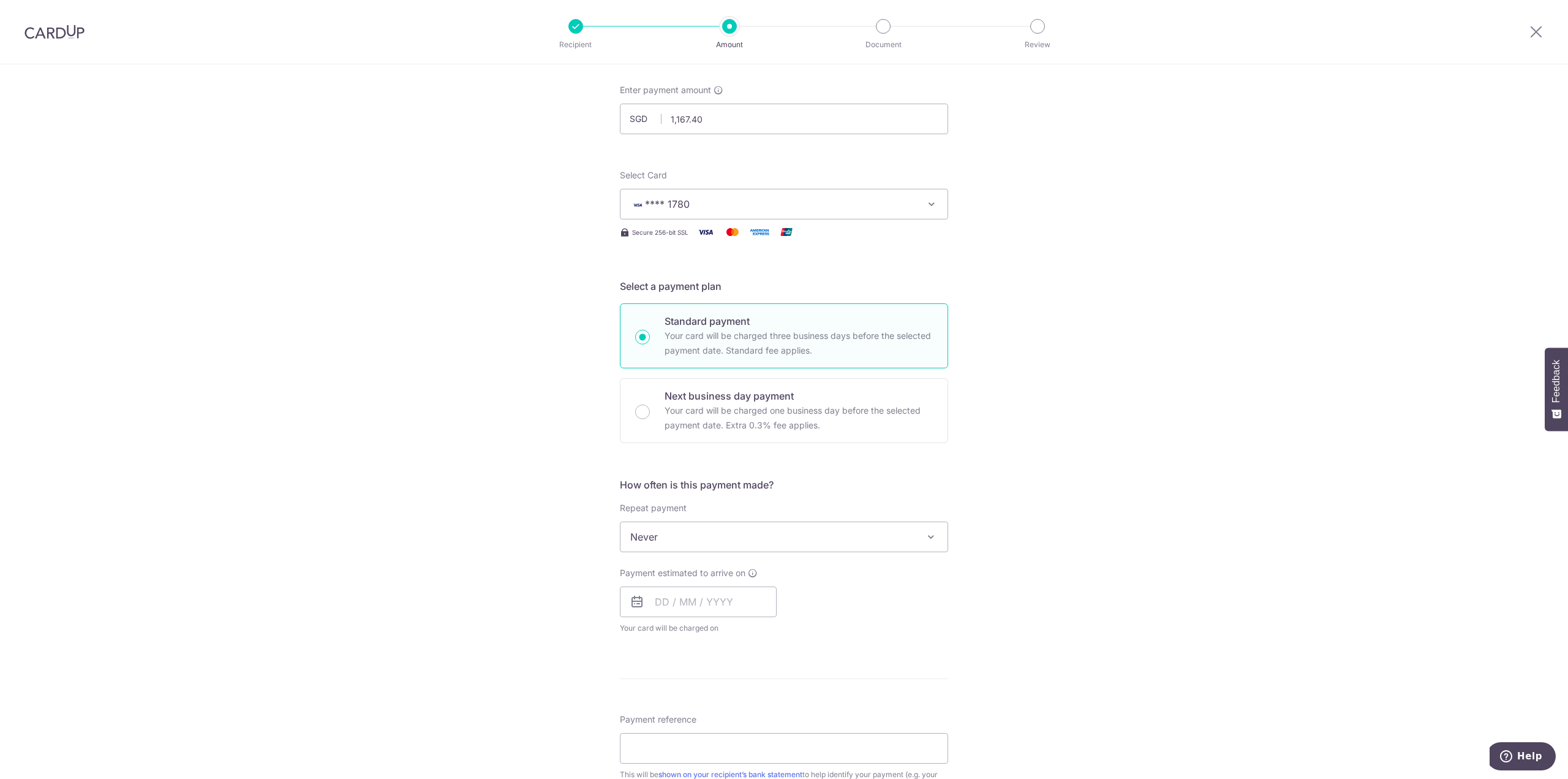
scroll to position [183, 0]
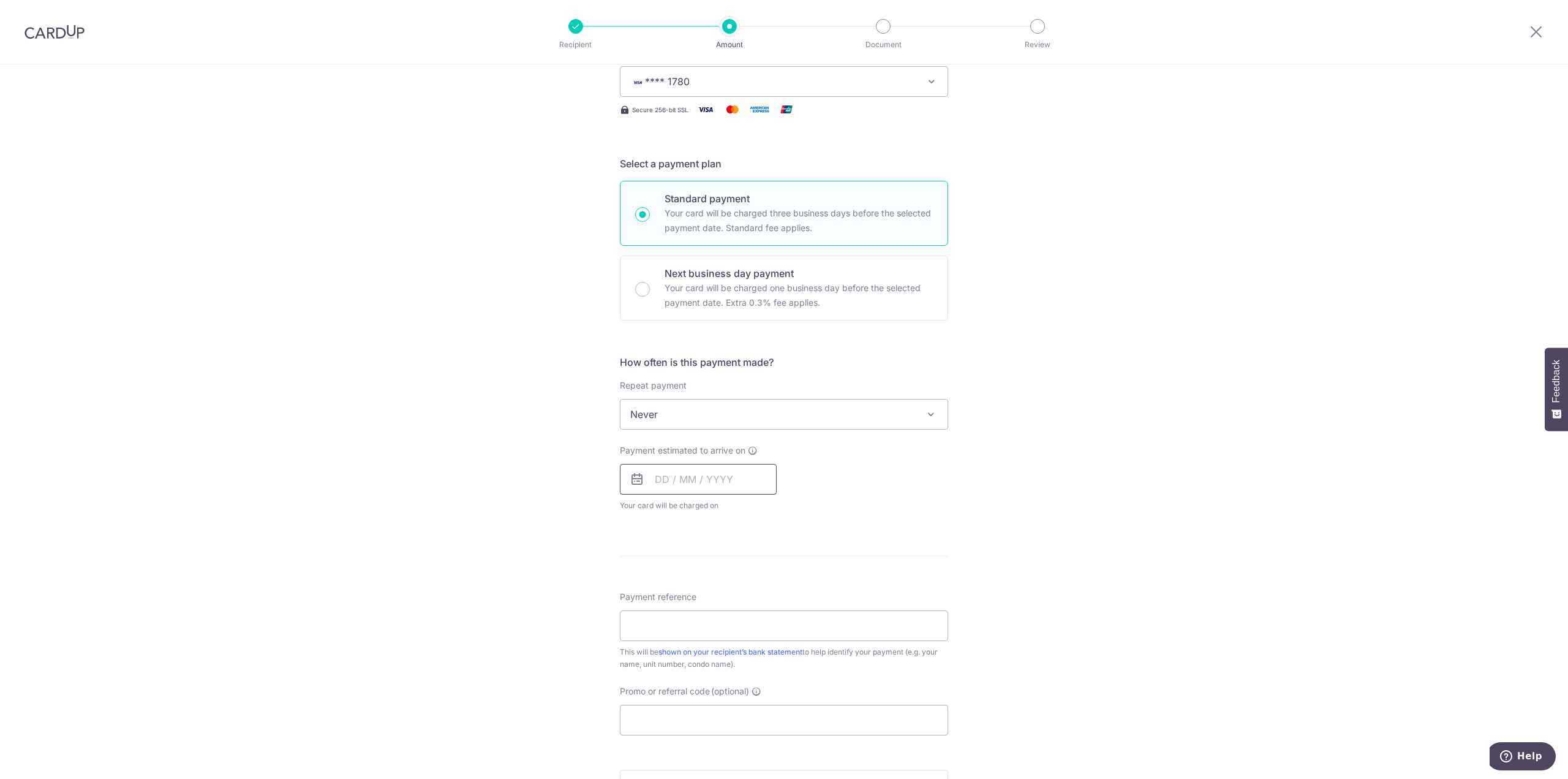
click at [658, 482] on input "text" at bounding box center [698, 479] width 157 height 30
click at [1038, 626] on div "Tell us more about your payment Enter payment amount SGD 1,167.40 1167.40 Recip…" at bounding box center [784, 451] width 1568 height 1141
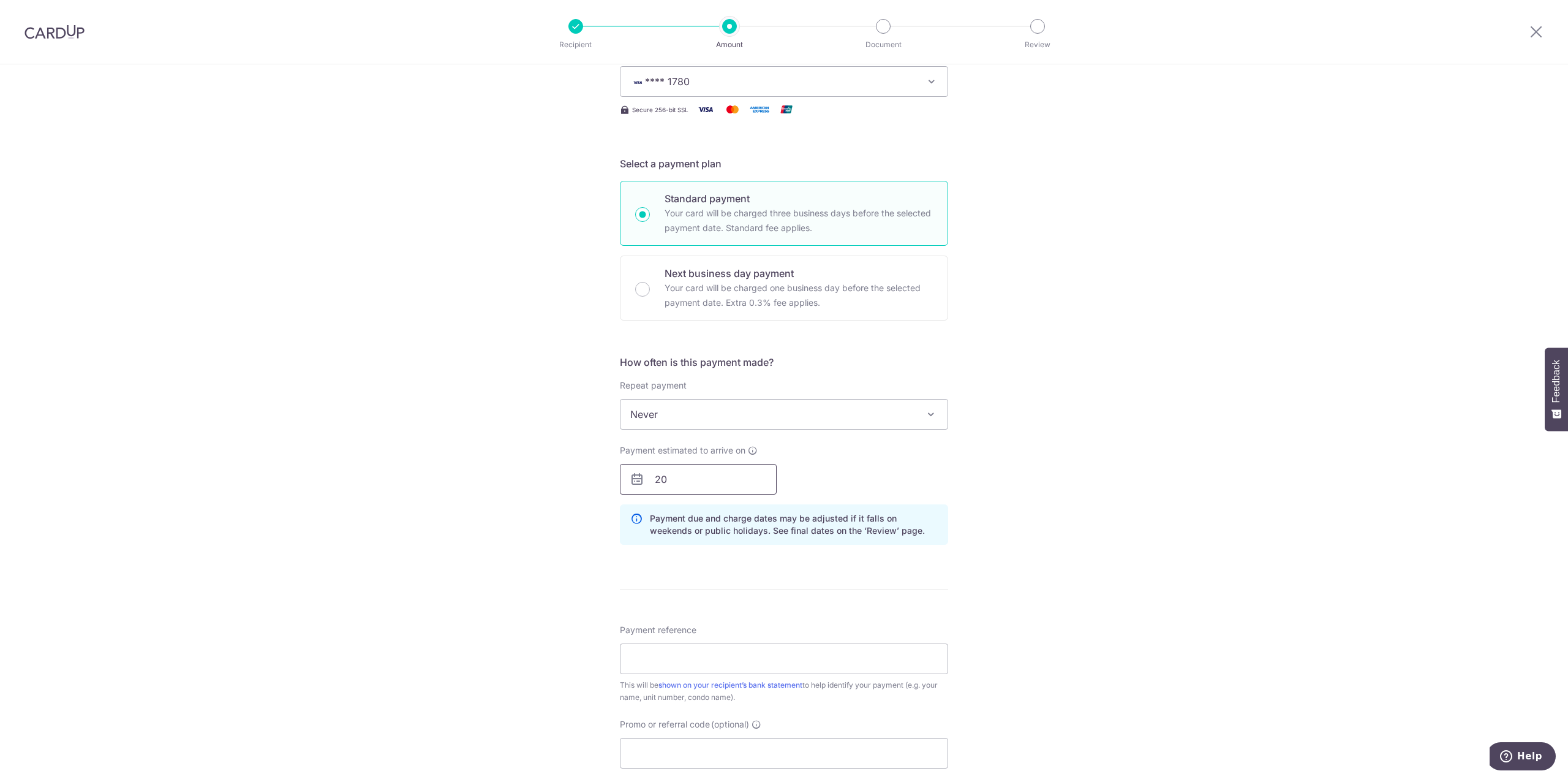
click at [710, 487] on input "20" at bounding box center [698, 479] width 157 height 30
click at [787, 607] on link "20" at bounding box center [791, 615] width 19 height 19
type input "20/09/2025"
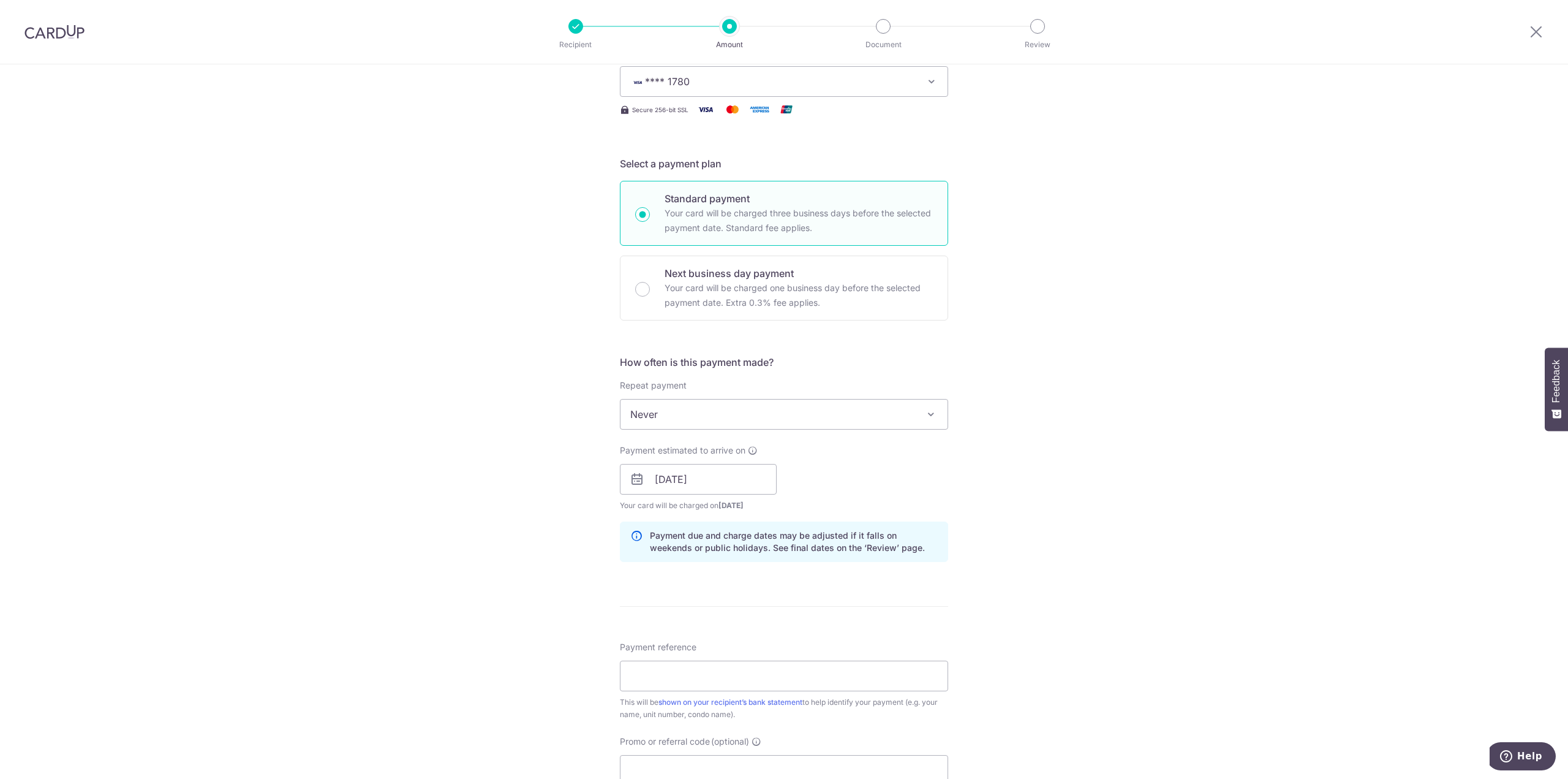
click at [1111, 615] on div "Tell us more about your payment Enter payment amount SGD 1,167.40 1167.40 Recip…" at bounding box center [784, 460] width 1568 height 1159
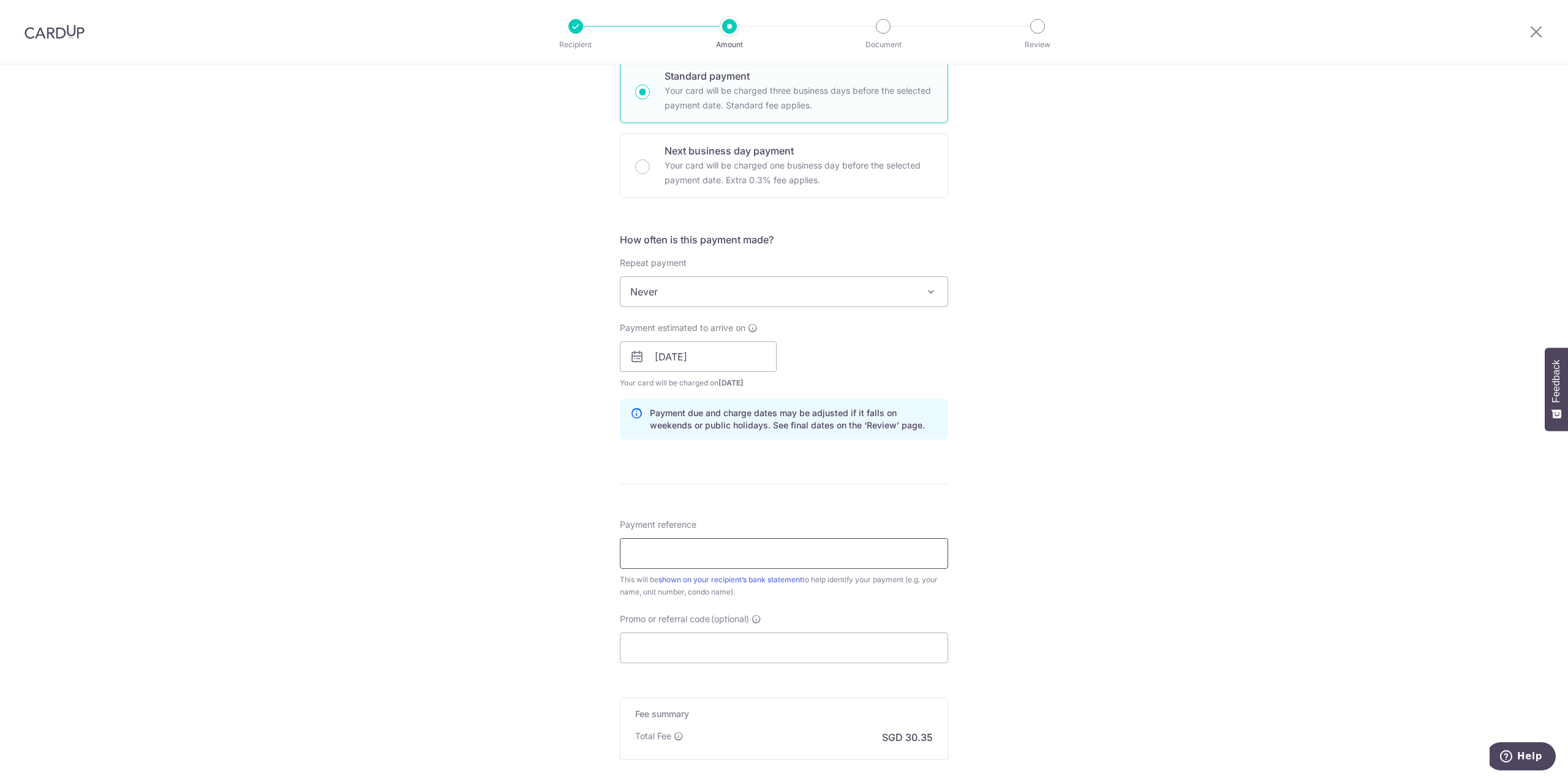
click at [874, 555] on input "Payment reference" at bounding box center [784, 553] width 328 height 30
type input "Blk23 #05-17"
click at [1248, 655] on div "Tell us more about your payment Enter payment amount SGD 1,167.40 1167.40 Recip…" at bounding box center [784, 337] width 1568 height 1159
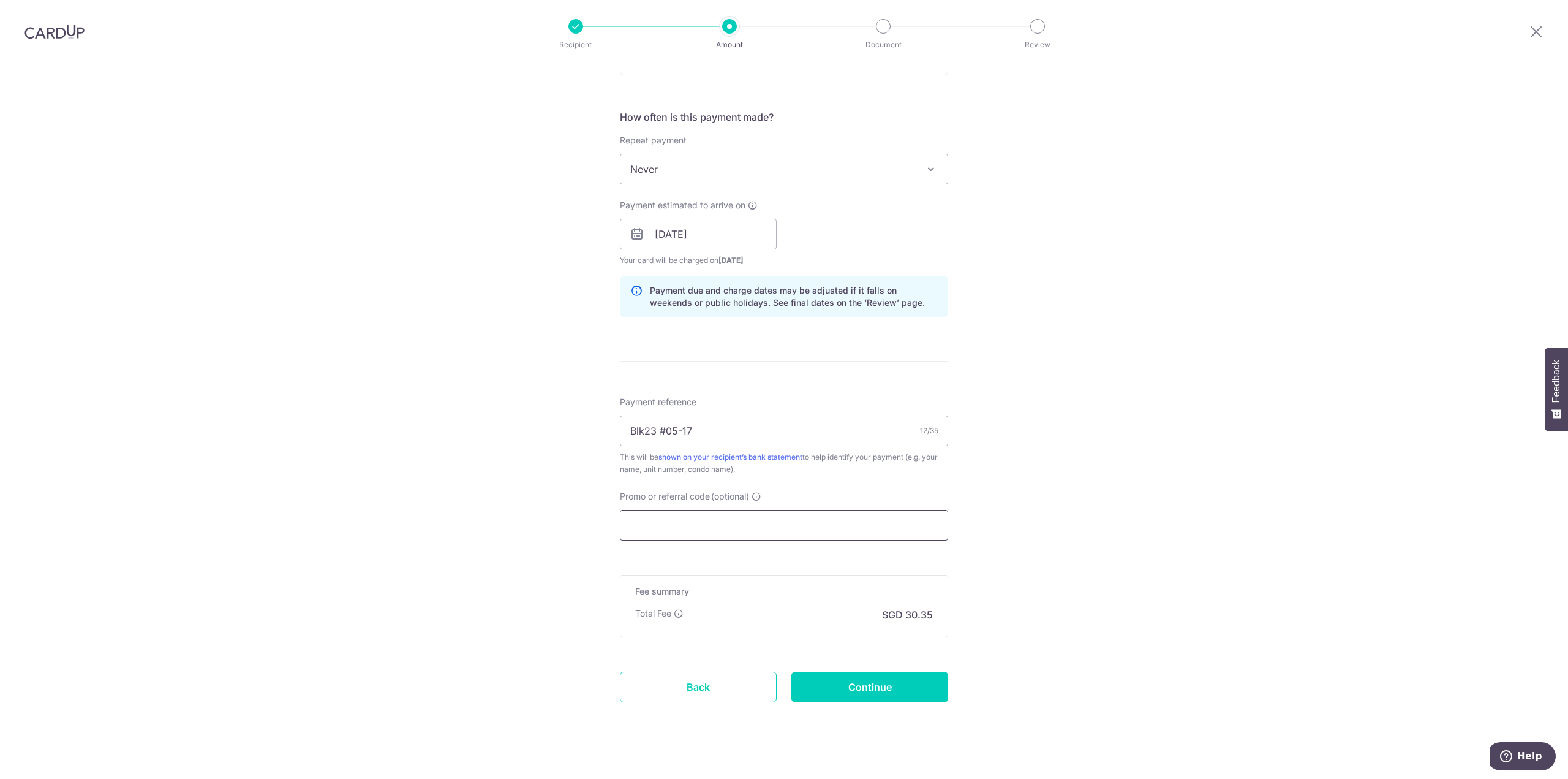
paste input "OFF225"
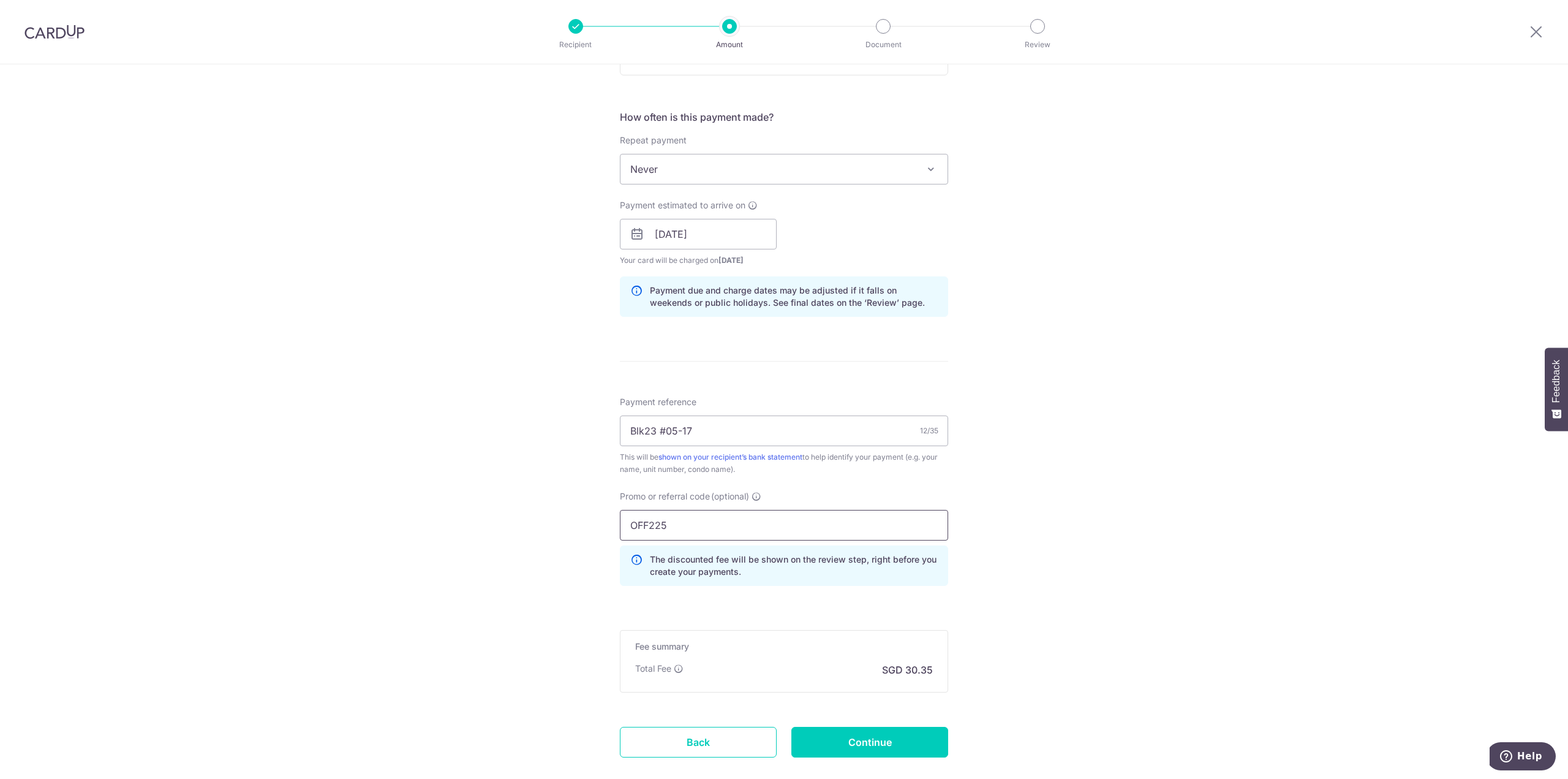
type input "OFF225"
click at [1089, 665] on div "Tell us more about your payment Enter payment amount SGD 1,167.40 1167.40 Recip…" at bounding box center [784, 242] width 1568 height 1213
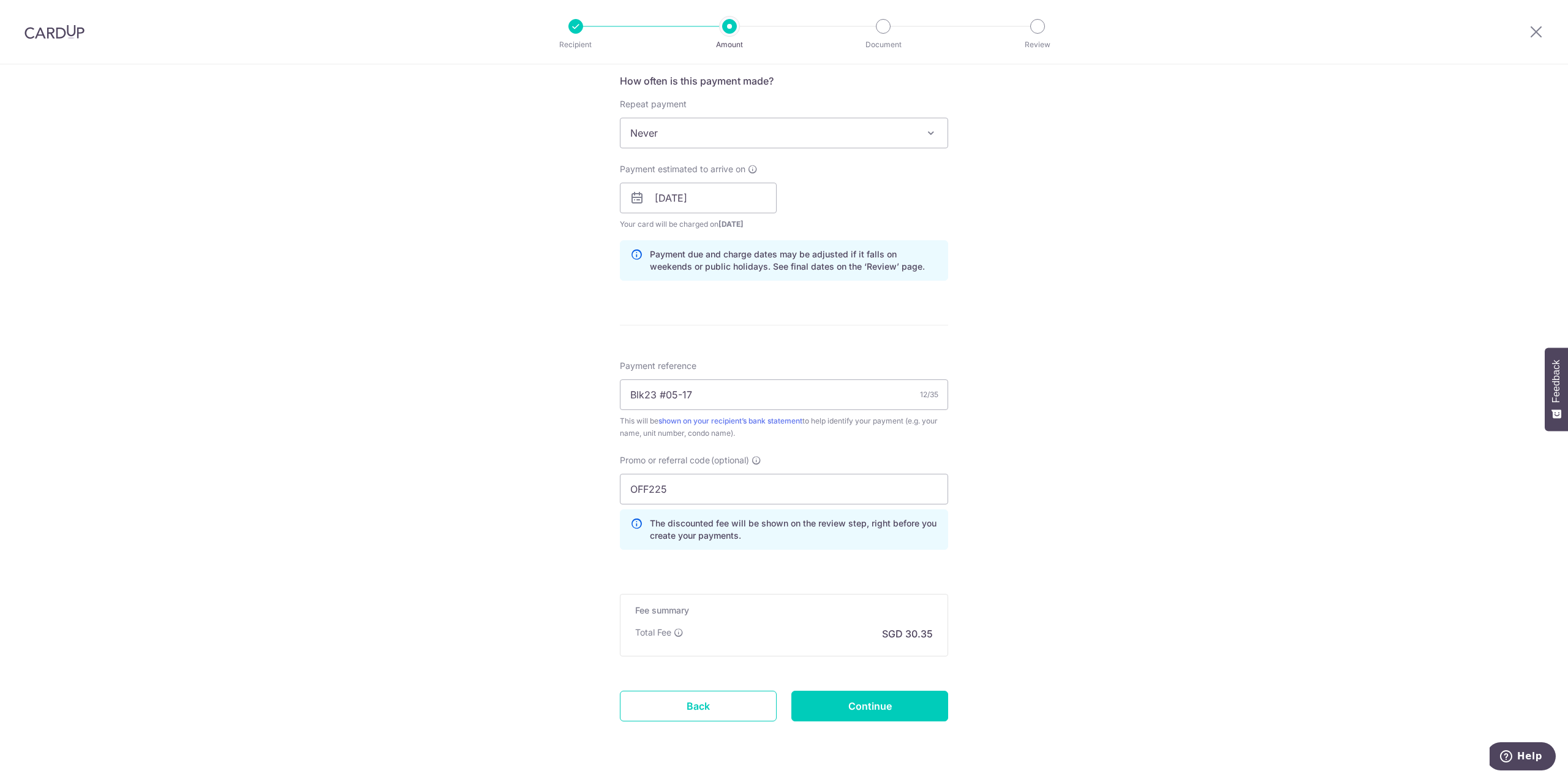
scroll to position [499, 0]
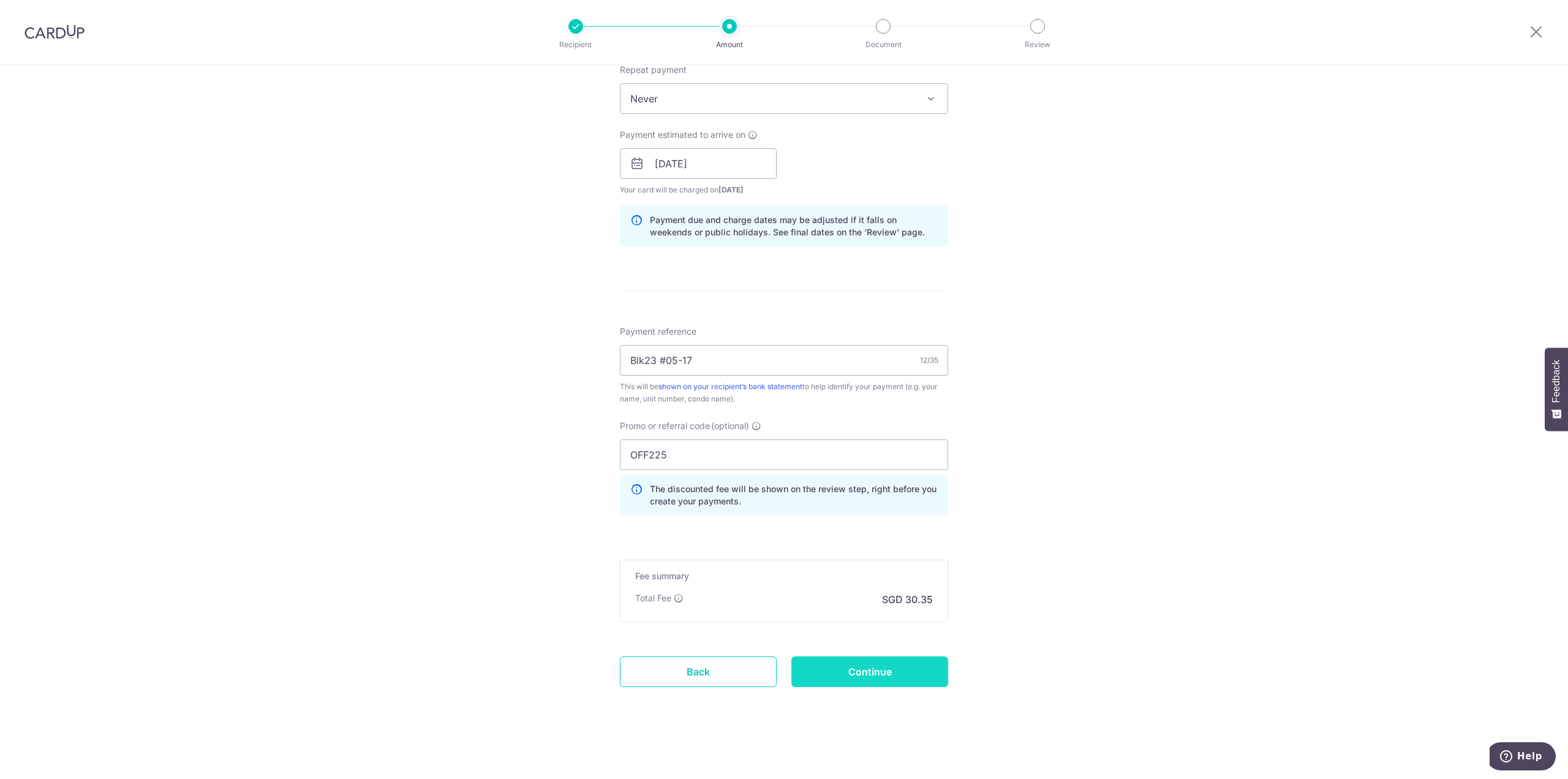
click at [923, 677] on input "Continue" at bounding box center [870, 671] width 157 height 30
type input "Create Schedule"
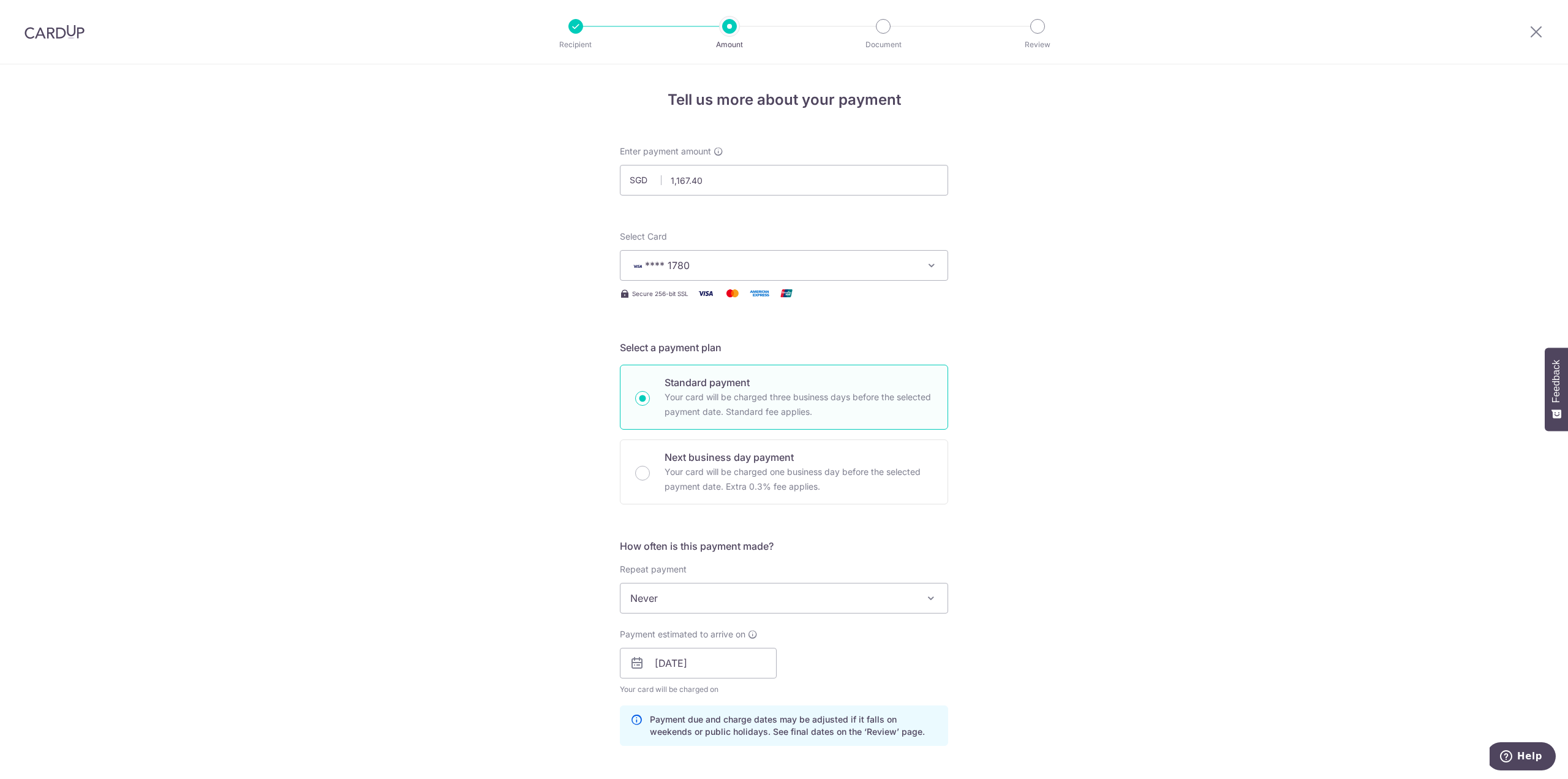
scroll to position [516, 0]
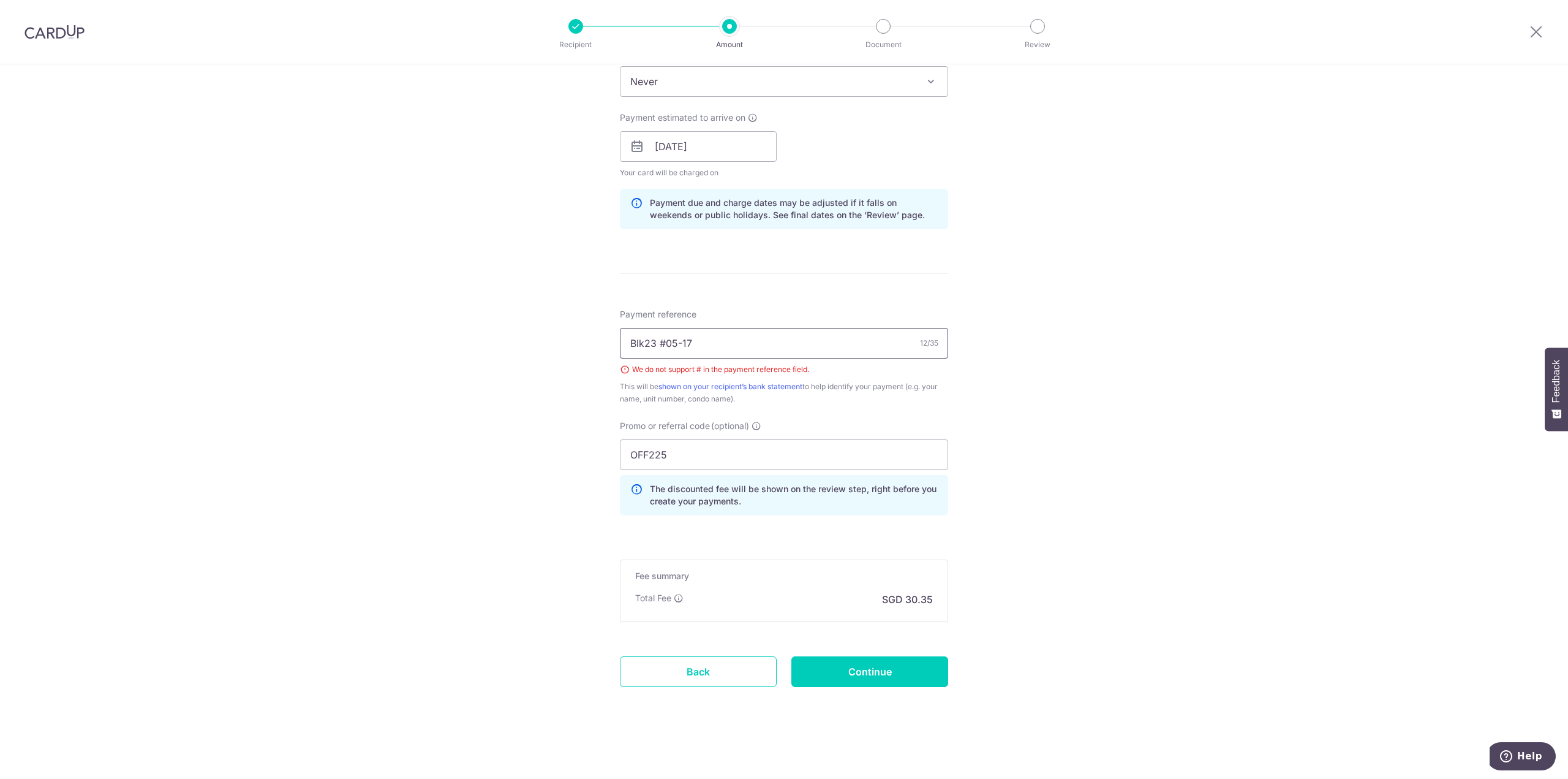
drag, startPoint x: 657, startPoint y: 344, endPoint x: 665, endPoint y: 345, distance: 8.1
click at [665, 345] on input "Blk23 #05-17" at bounding box center [784, 343] width 328 height 30
type input "Blk23 0517"
click at [1114, 567] on div "Tell us more about your payment Enter payment amount SGD 1,167.40 1167.40 Selec…" at bounding box center [784, 163] width 1568 height 1231
click at [882, 665] on input "Continue" at bounding box center [870, 671] width 157 height 30
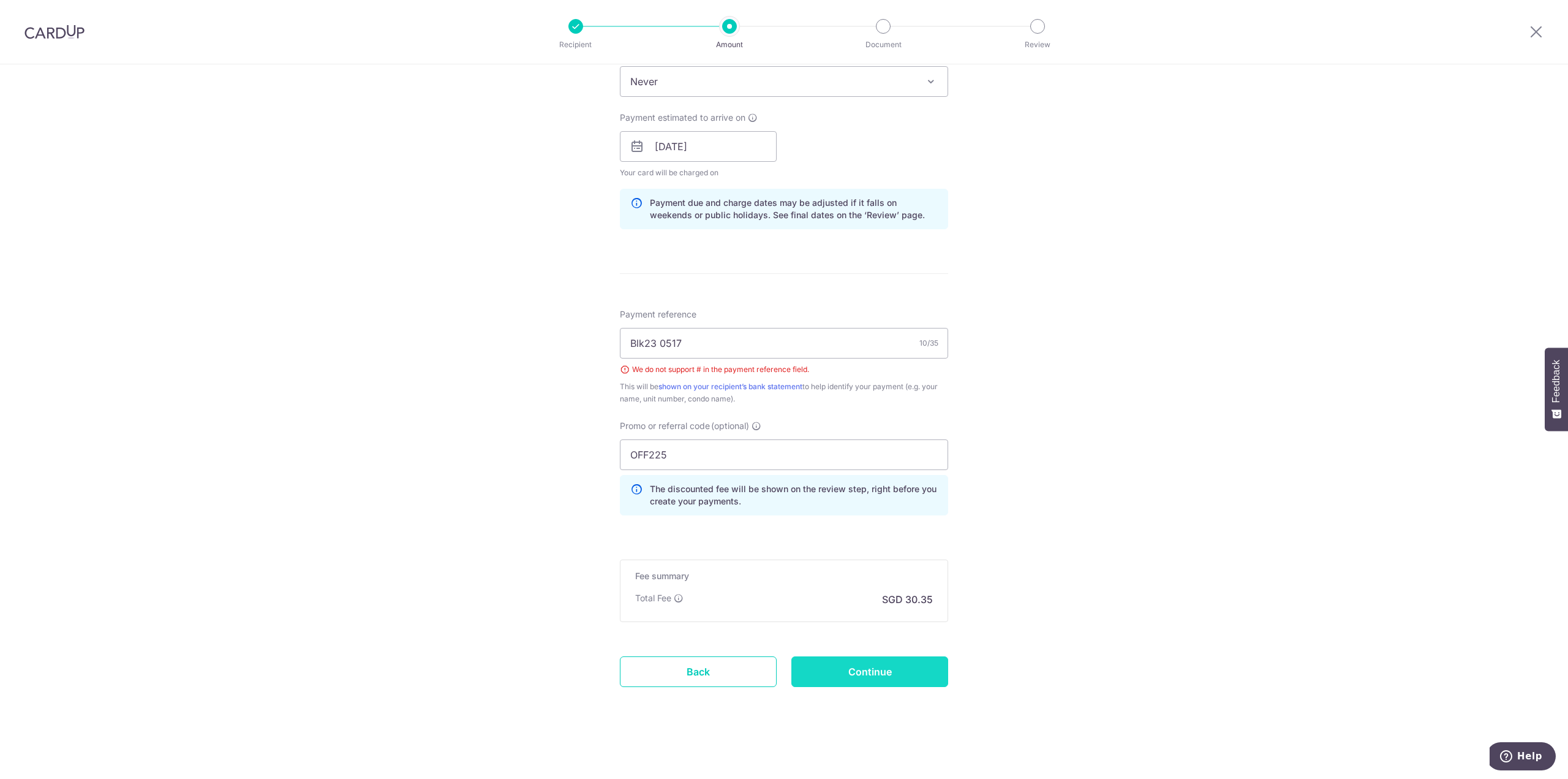
type input "Create Schedule"
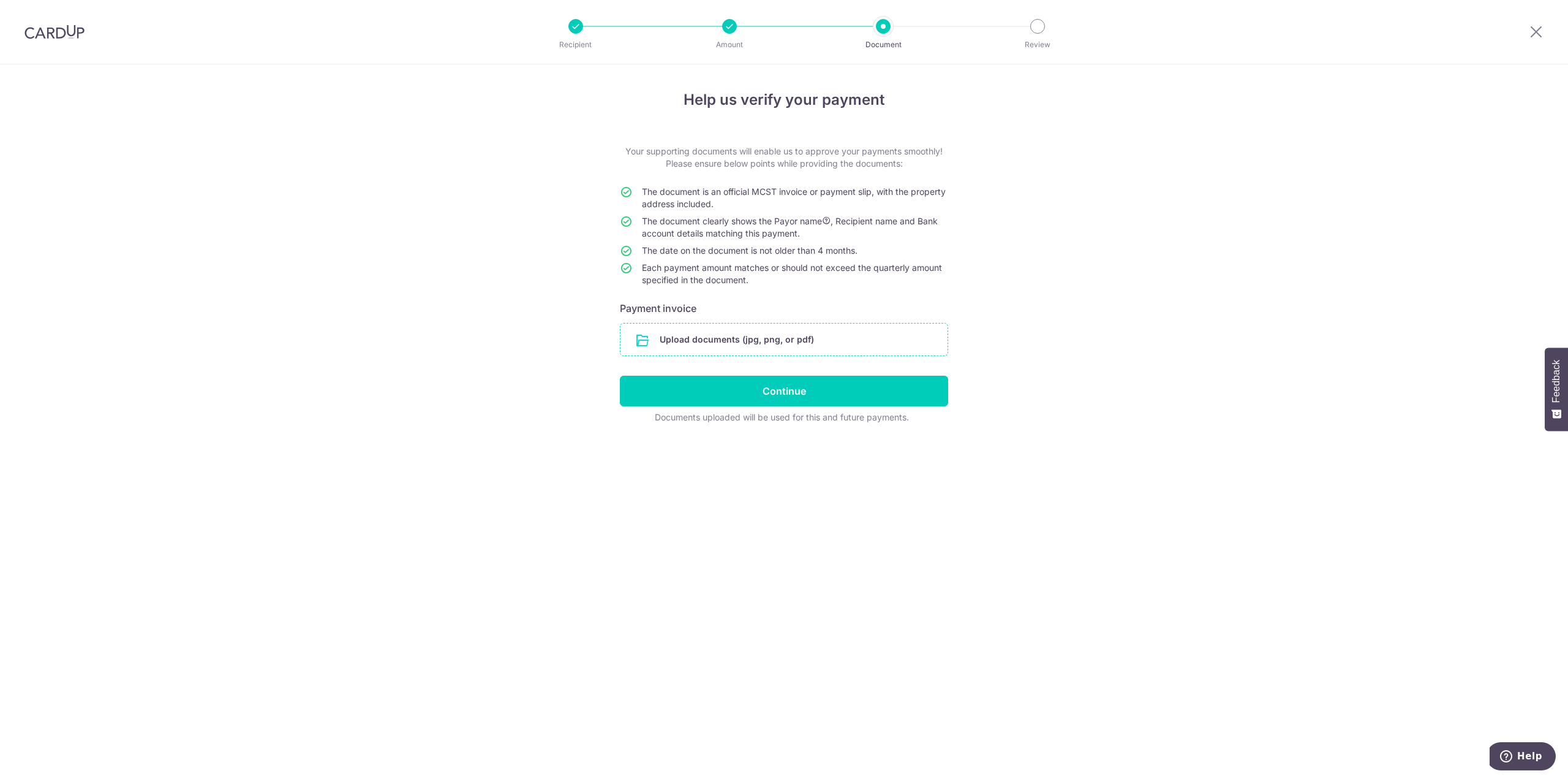
click at [748, 341] on input "file" at bounding box center [784, 339] width 327 height 32
click at [658, 341] on input "file" at bounding box center [784, 339] width 327 height 32
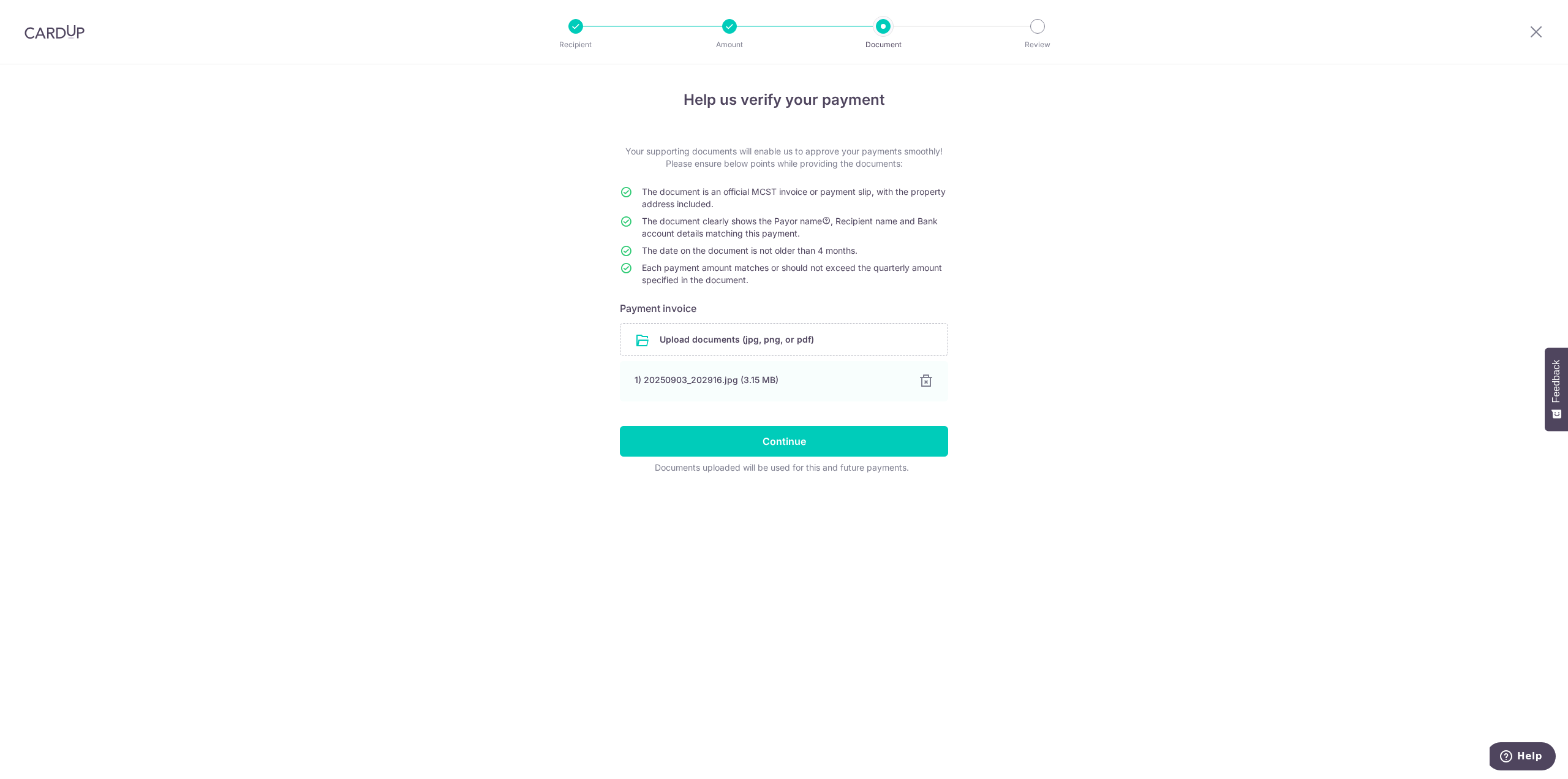
click at [1344, 231] on div "Help us verify your payment Your supporting documents will enable us to approve…" at bounding box center [784, 422] width 1568 height 715
click at [850, 431] on input "Continue" at bounding box center [784, 441] width 328 height 30
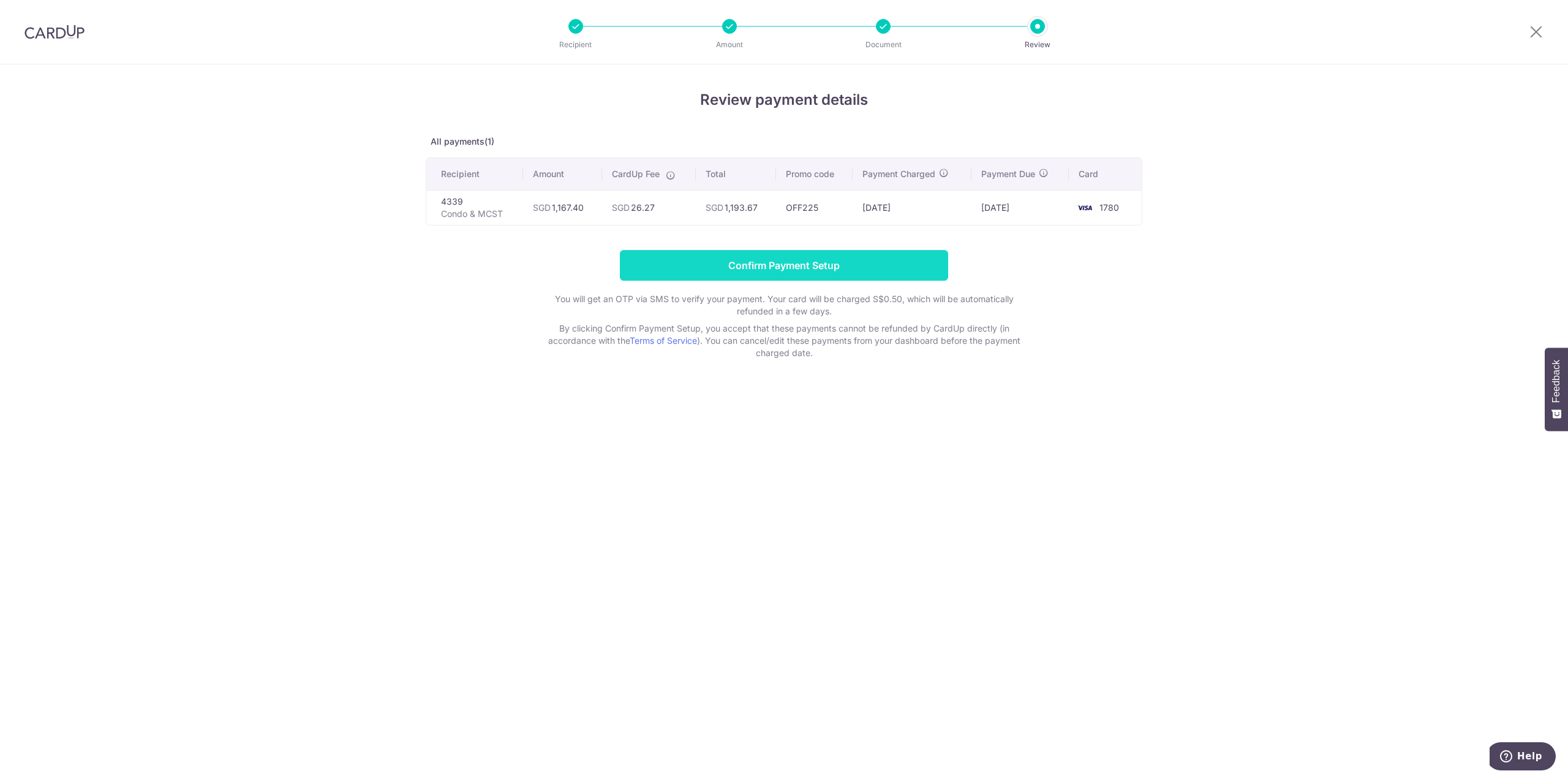
click at [831, 267] on input "Confirm Payment Setup" at bounding box center [784, 265] width 328 height 30
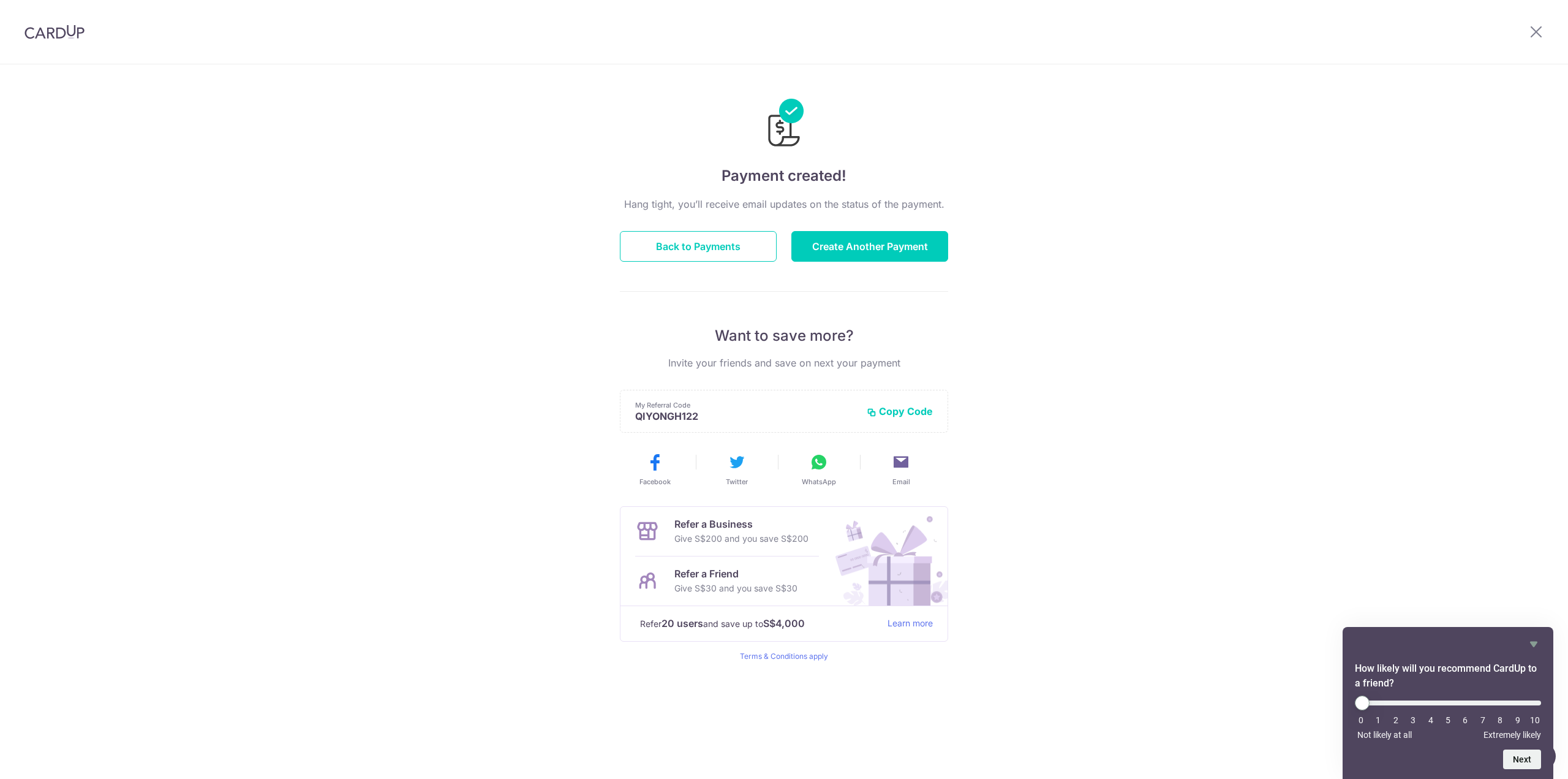
click at [214, 112] on div "Payment created! Hang tight, you’ll receive email updates on the status of the …" at bounding box center [784, 422] width 1568 height 715
